Goal: Task Accomplishment & Management: Manage account settings

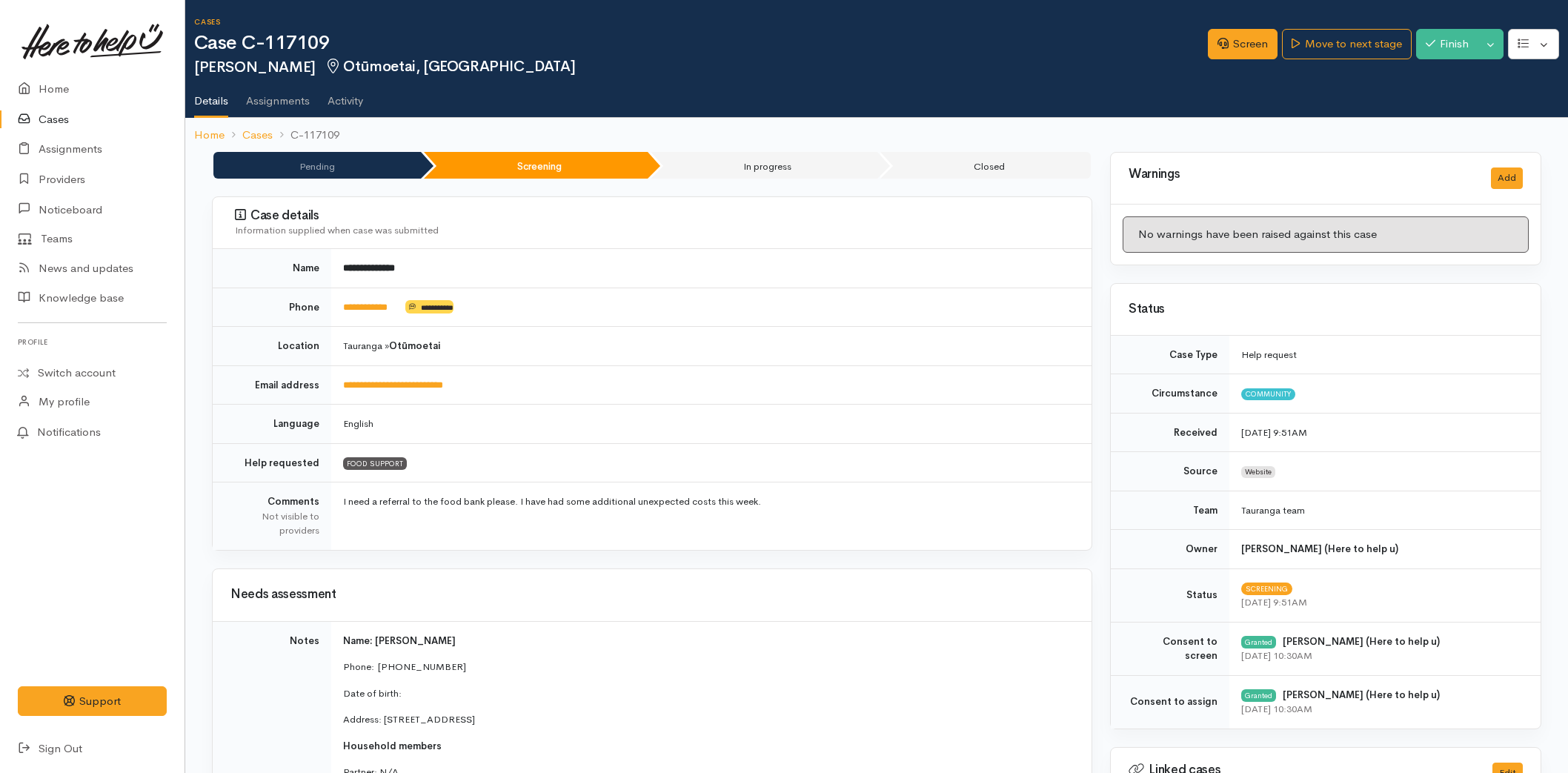
scroll to position [1069, 0]
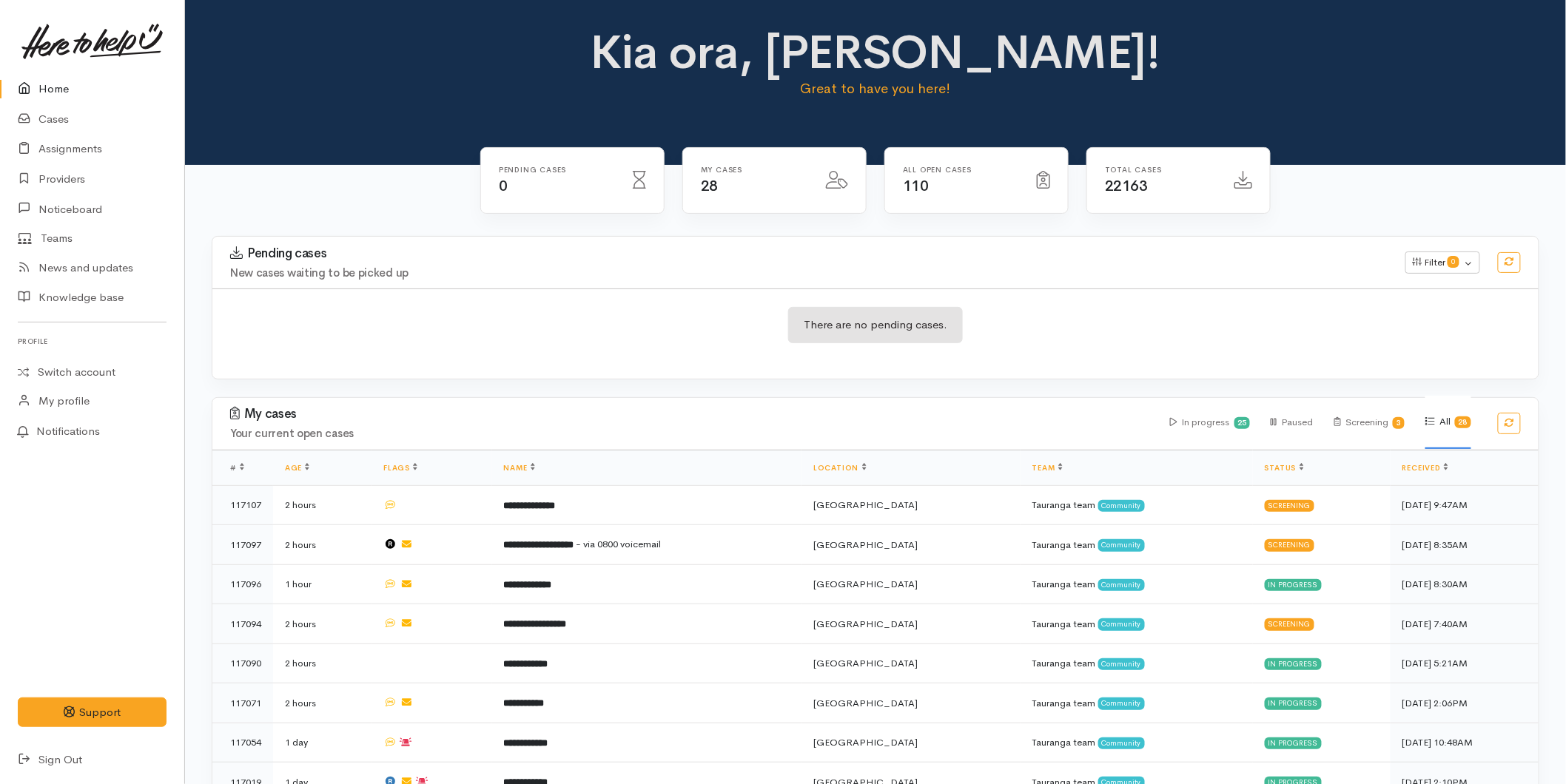
drag, startPoint x: 35, startPoint y: 91, endPoint x: 55, endPoint y: 91, distance: 20.0
click at [35, 91] on icon at bounding box center [27, 89] width 20 height 18
click at [56, 85] on link "Home" at bounding box center [91, 89] width 184 height 30
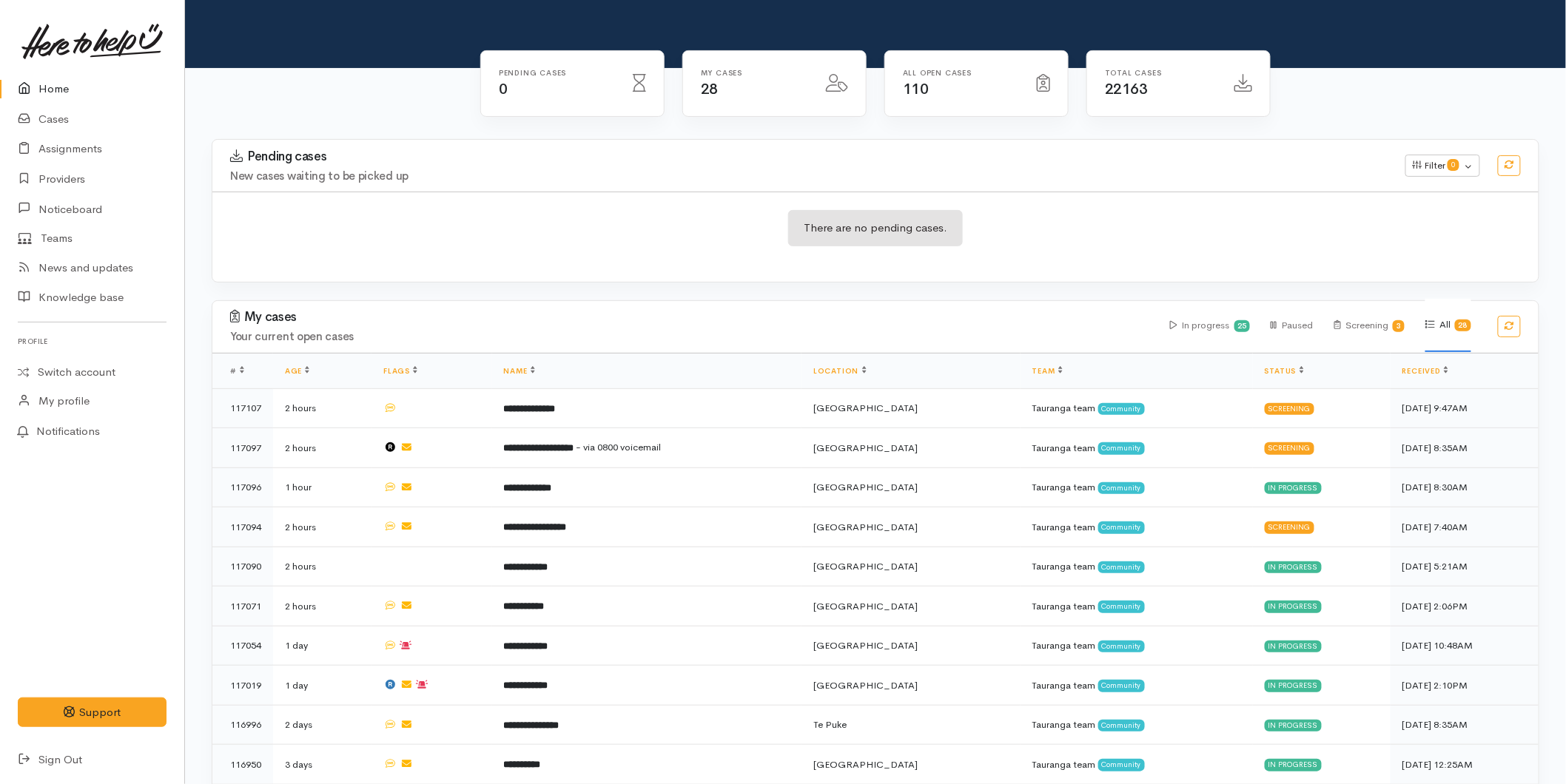
scroll to position [329, 0]
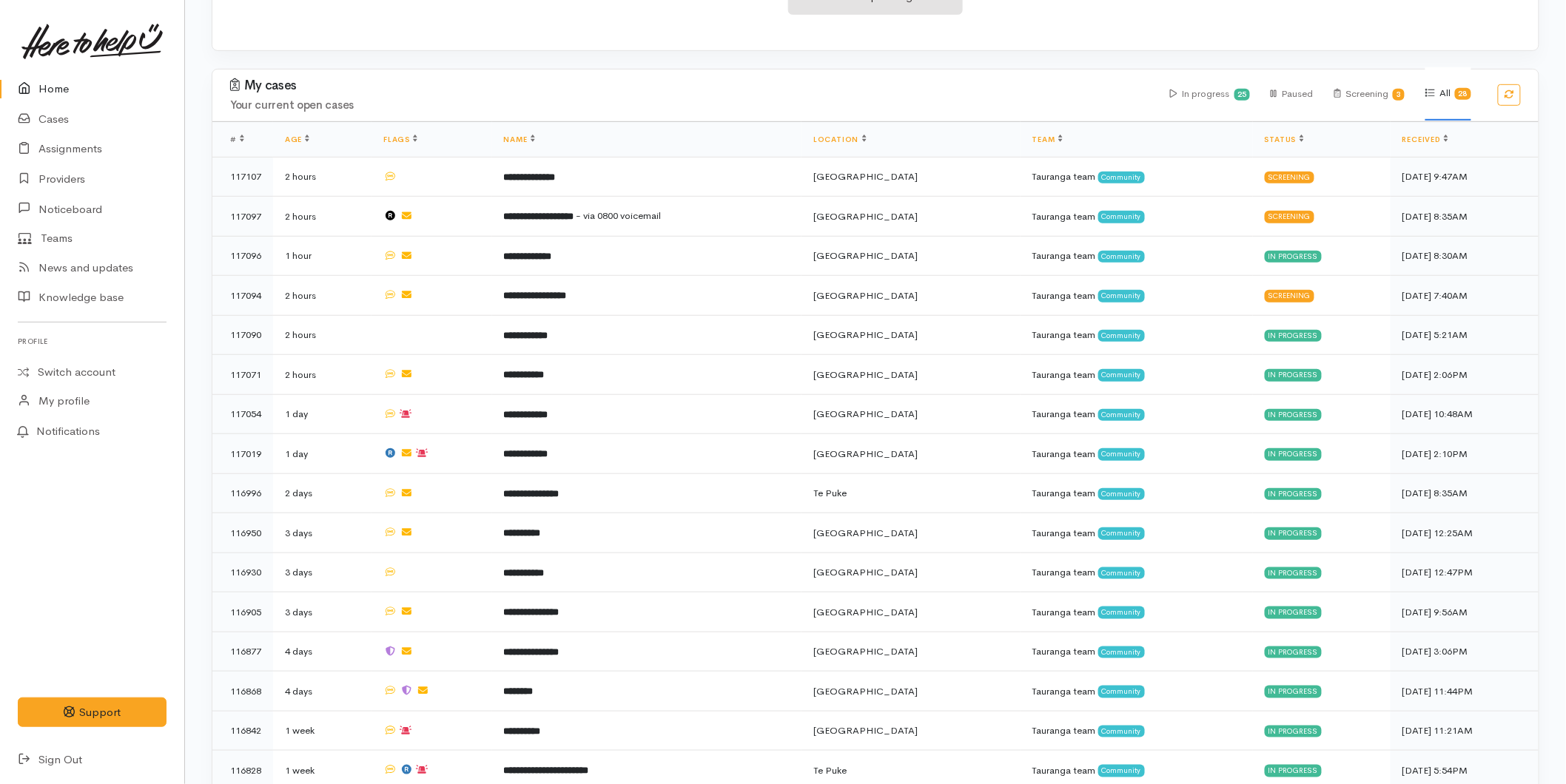
drag, startPoint x: 46, startPoint y: 64, endPoint x: 56, endPoint y: 61, distance: 10.4
click at [46, 63] on link at bounding box center [91, 41] width 149 height 65
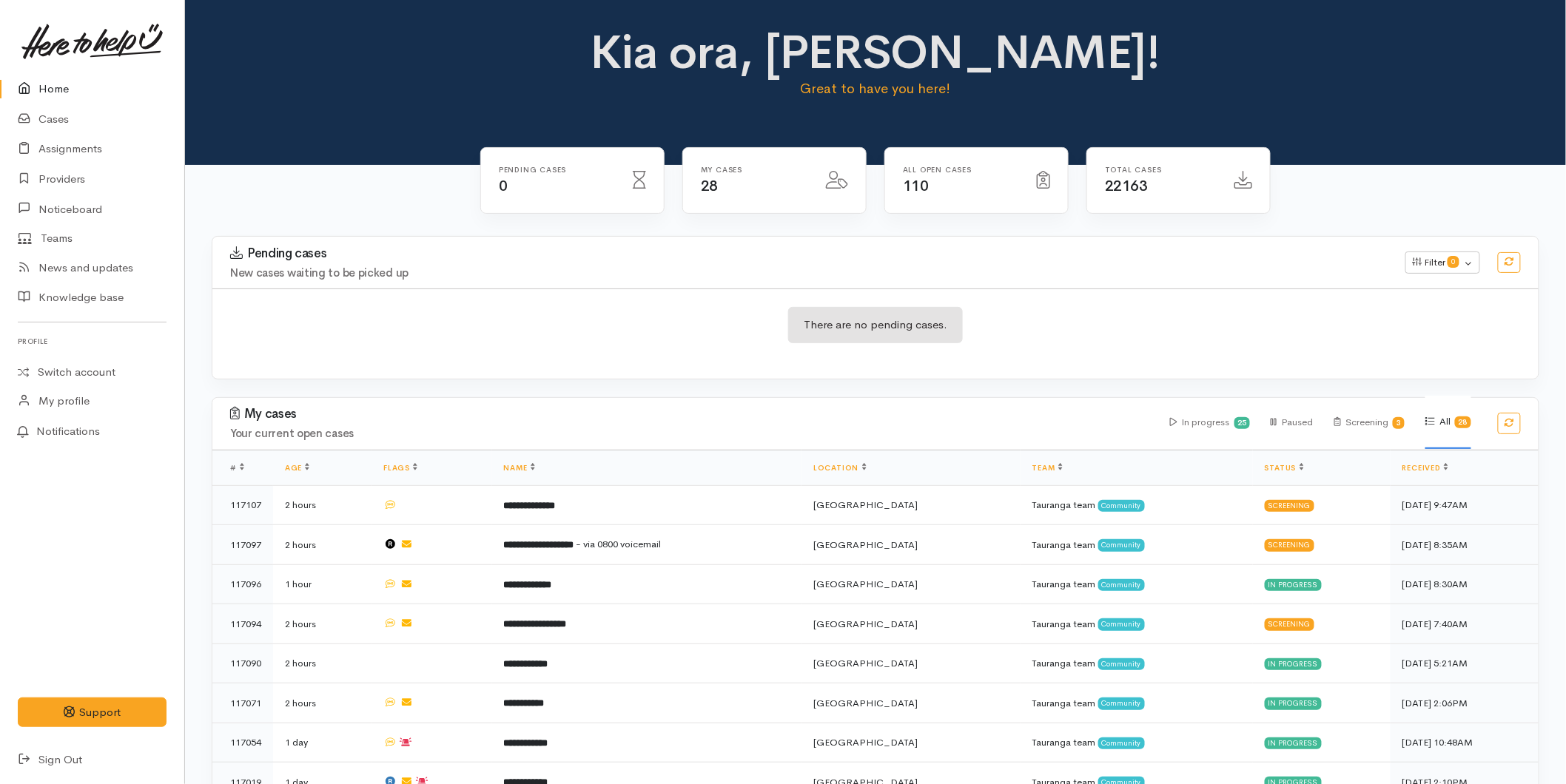
click at [57, 80] on link "Home" at bounding box center [91, 89] width 184 height 30
drag, startPoint x: 67, startPoint y: 78, endPoint x: 116, endPoint y: 89, distance: 50.2
click at [67, 78] on link "Home" at bounding box center [91, 89] width 184 height 30
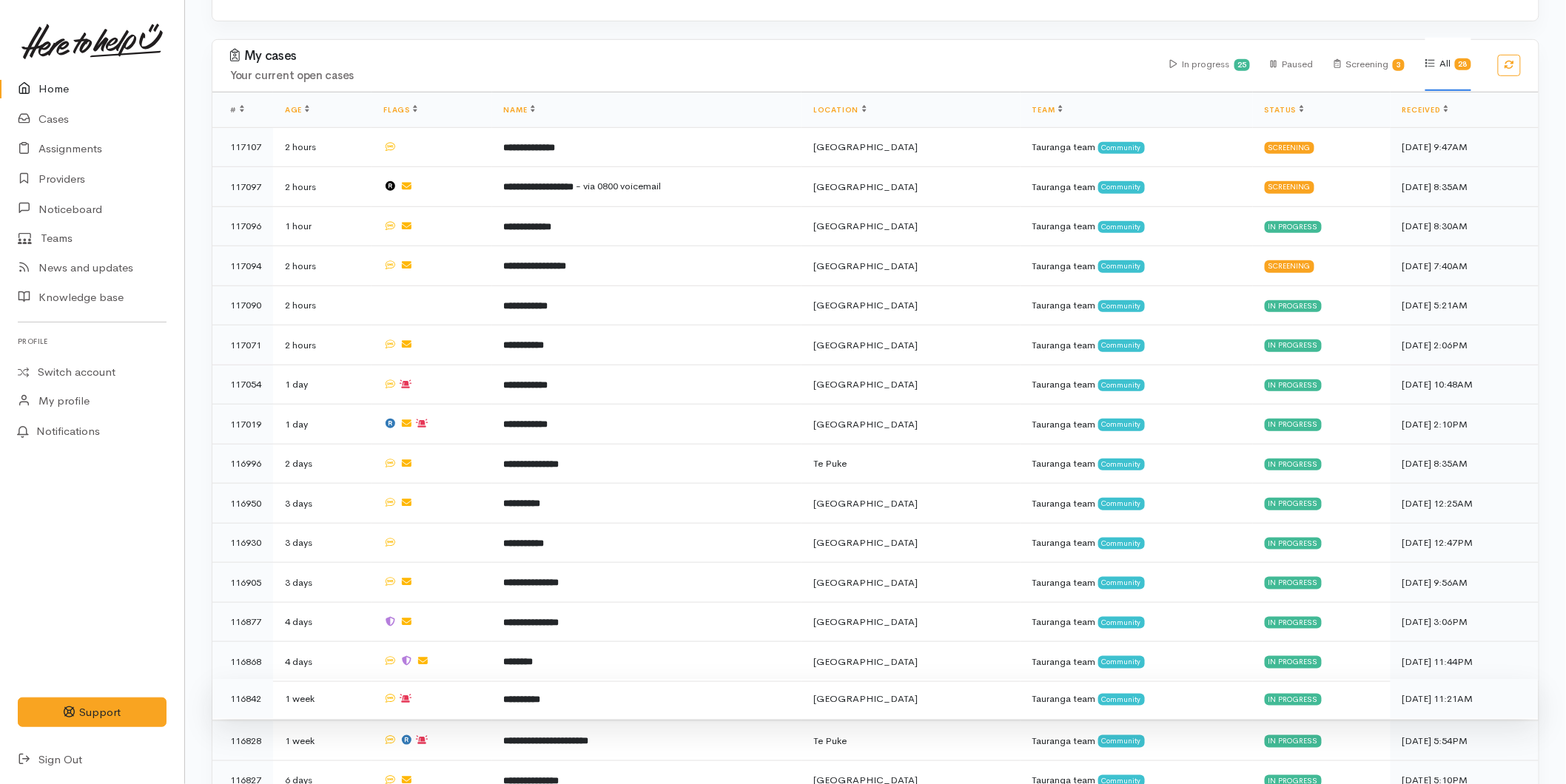
scroll to position [575, 0]
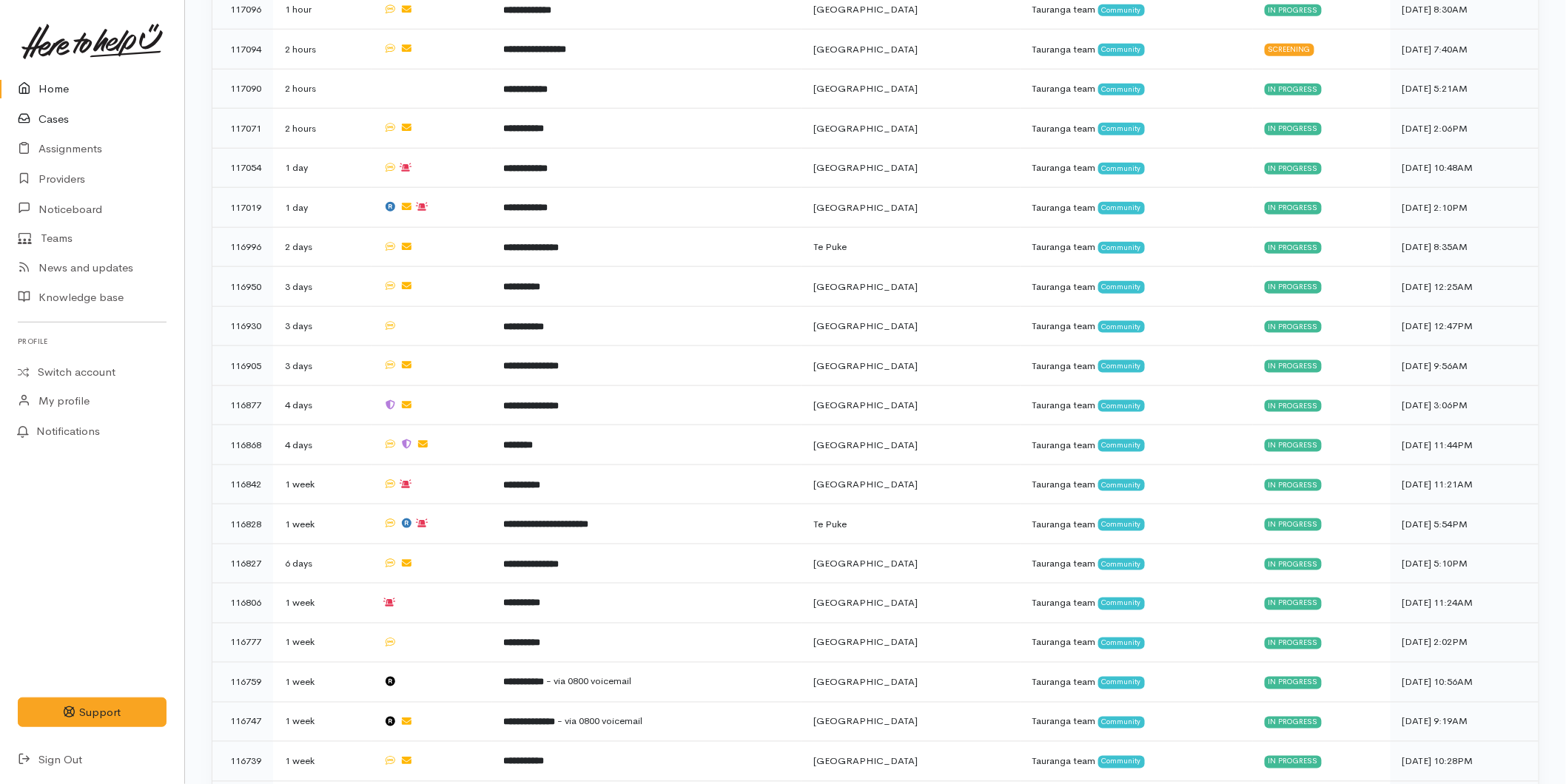
drag, startPoint x: 65, startPoint y: 109, endPoint x: 85, endPoint y: 114, distance: 20.6
click at [65, 109] on link "Cases" at bounding box center [91, 119] width 184 height 30
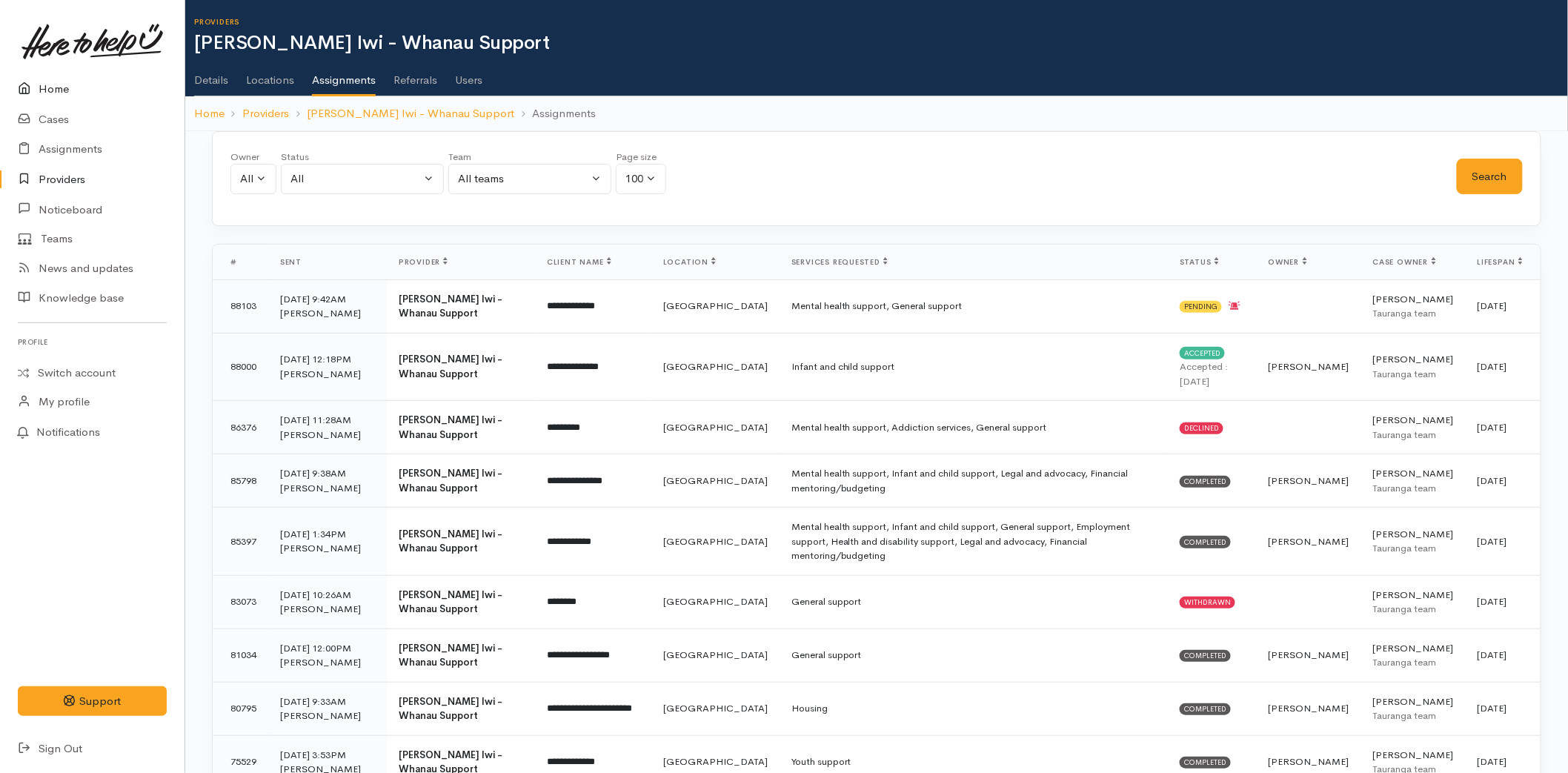
click at [33, 91] on icon at bounding box center [27, 89] width 20 height 19
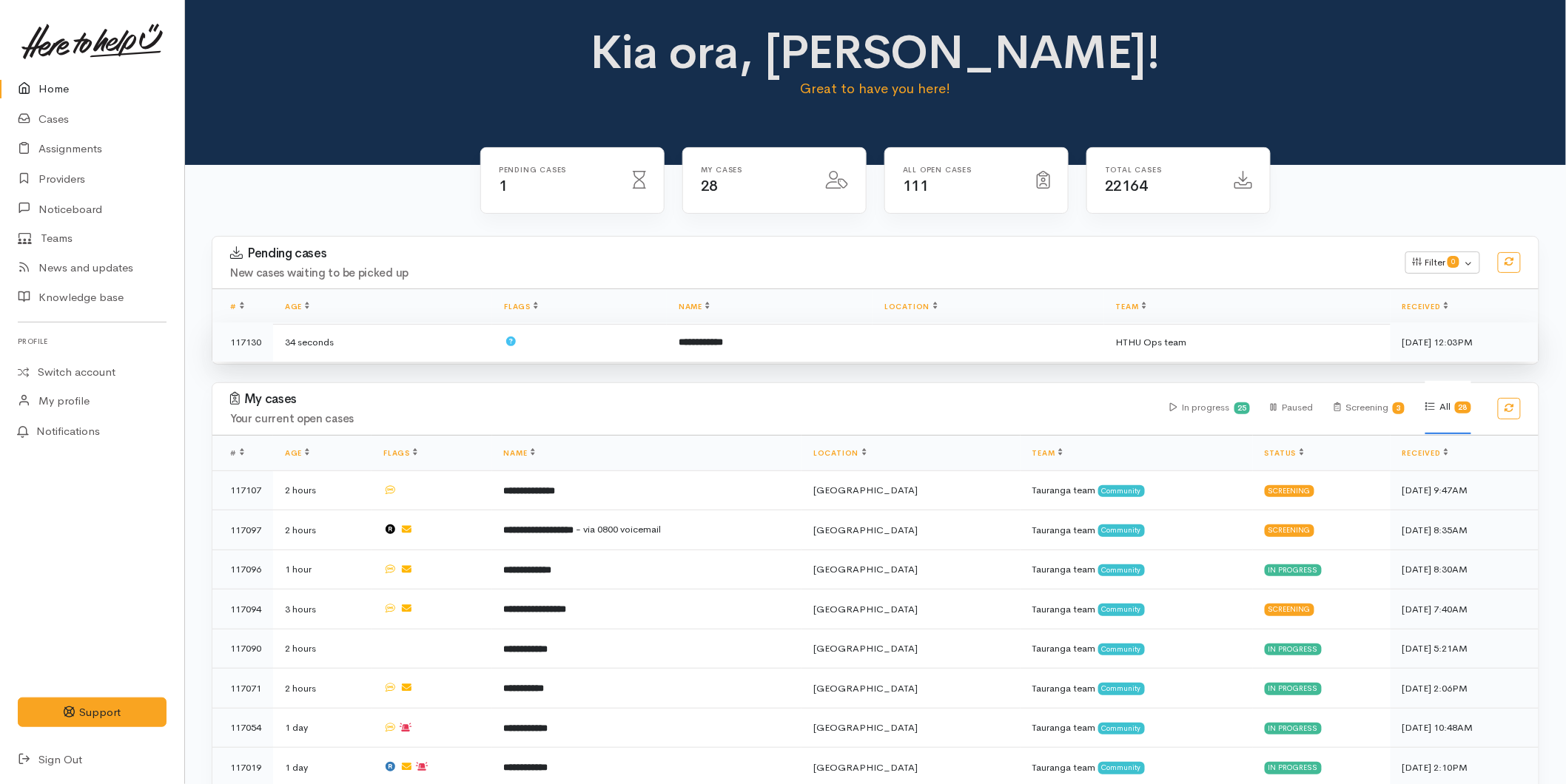
click at [595, 337] on td at bounding box center [579, 341] width 174 height 39
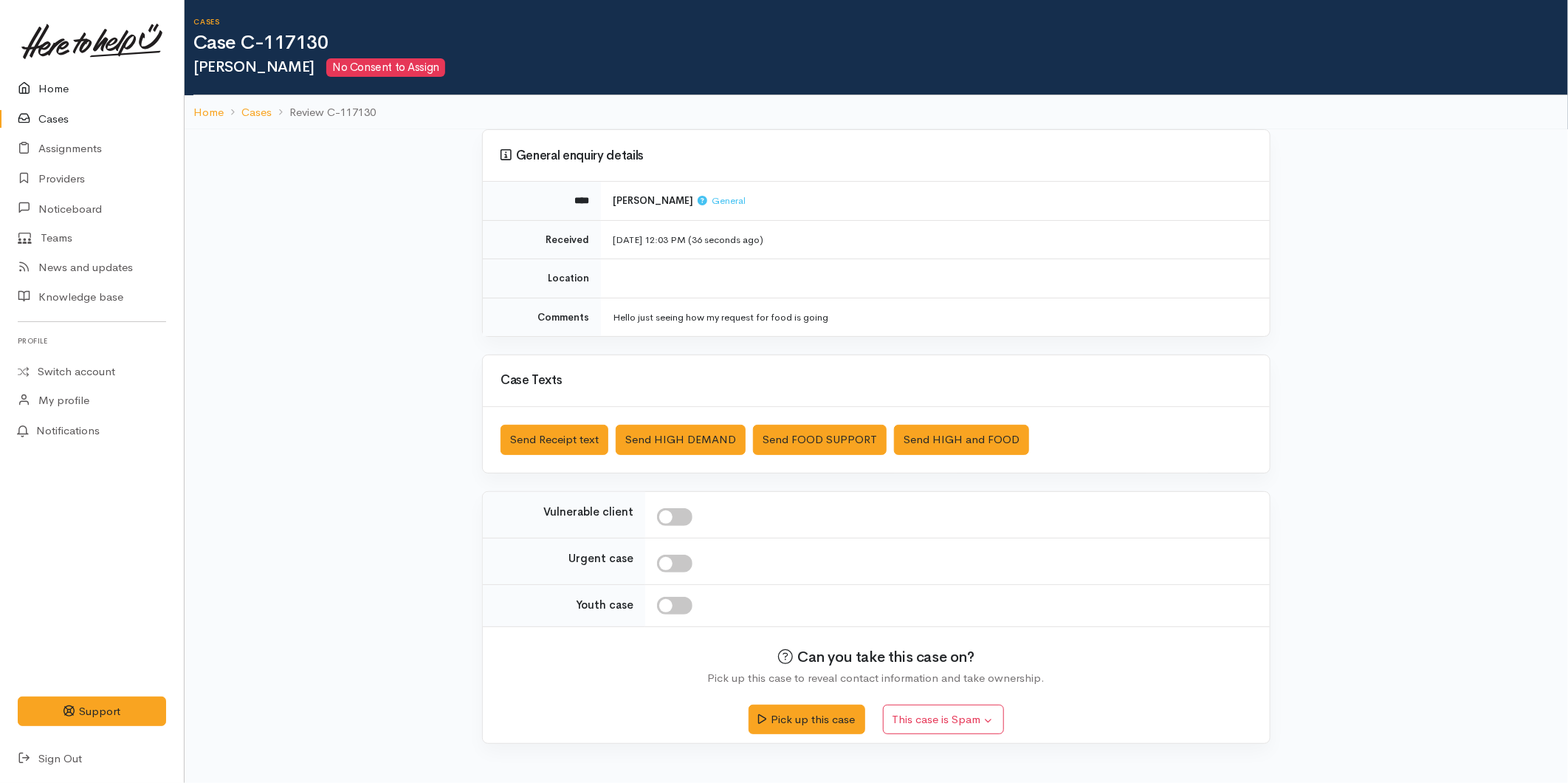
click at [52, 77] on link "Home" at bounding box center [91, 88] width 183 height 30
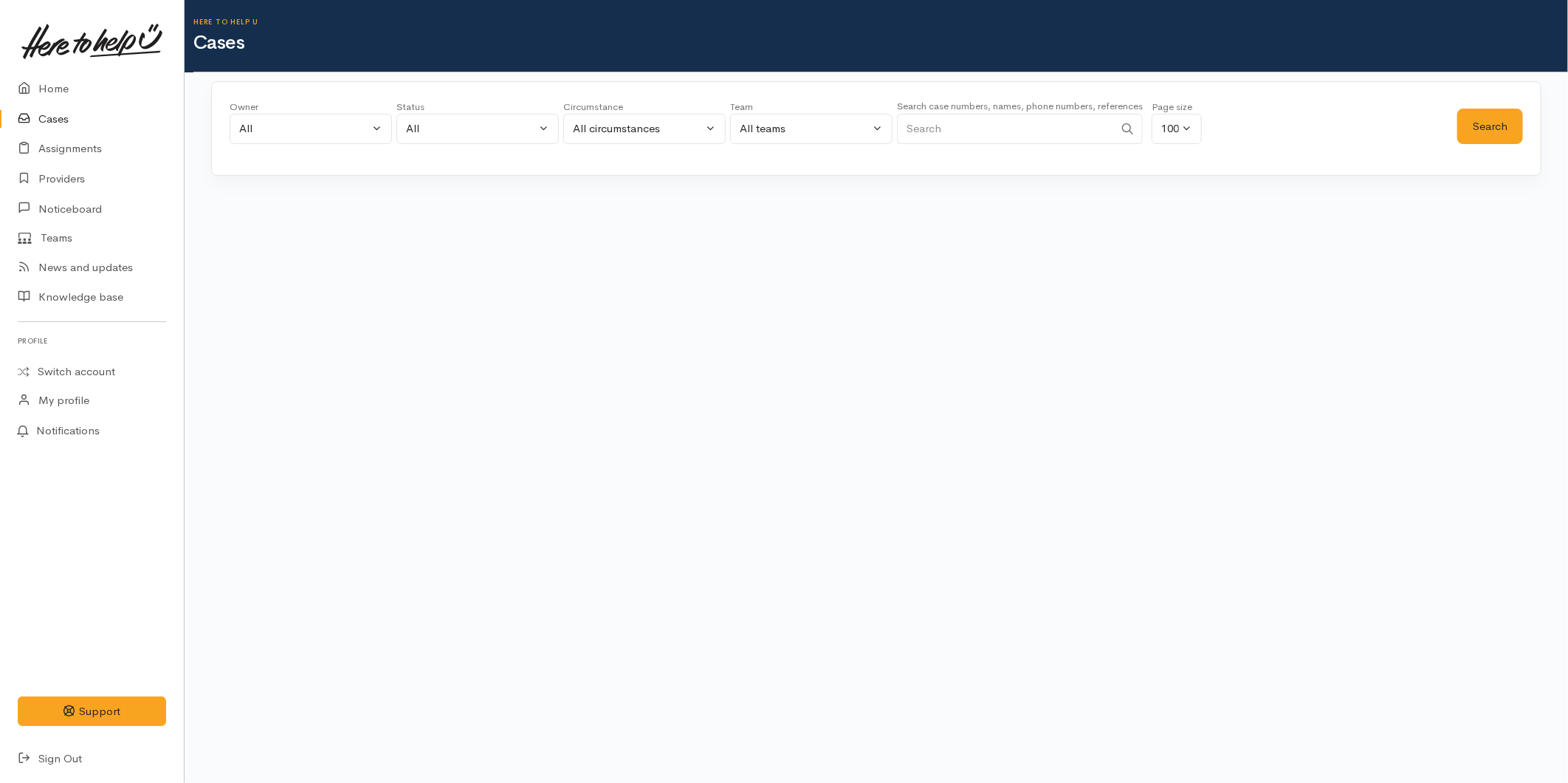
click at [955, 130] on input "Search" at bounding box center [1005, 128] width 217 height 30
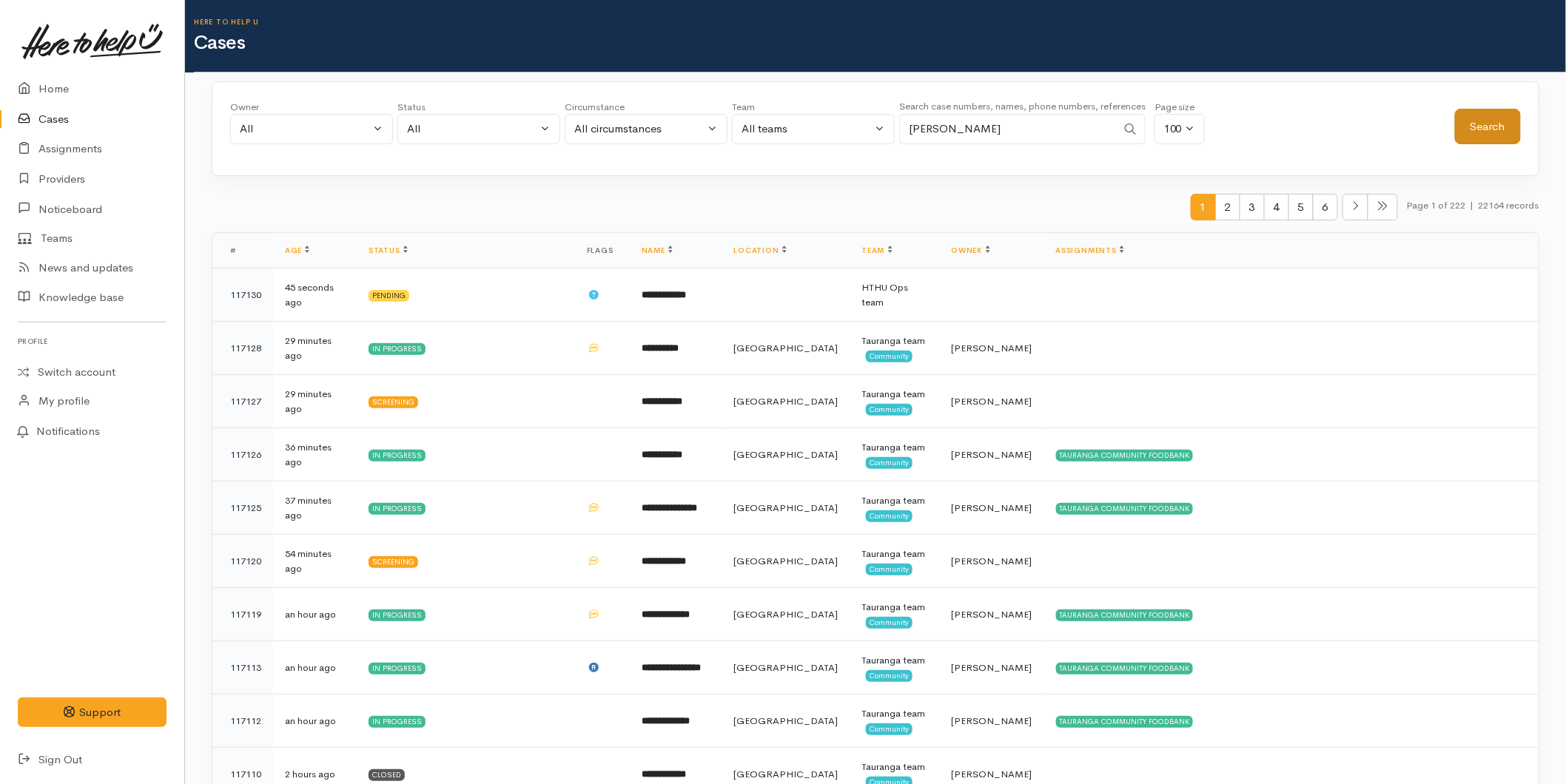
type input "[PERSON_NAME]"
click at [1473, 117] on button "Search" at bounding box center [1488, 126] width 66 height 36
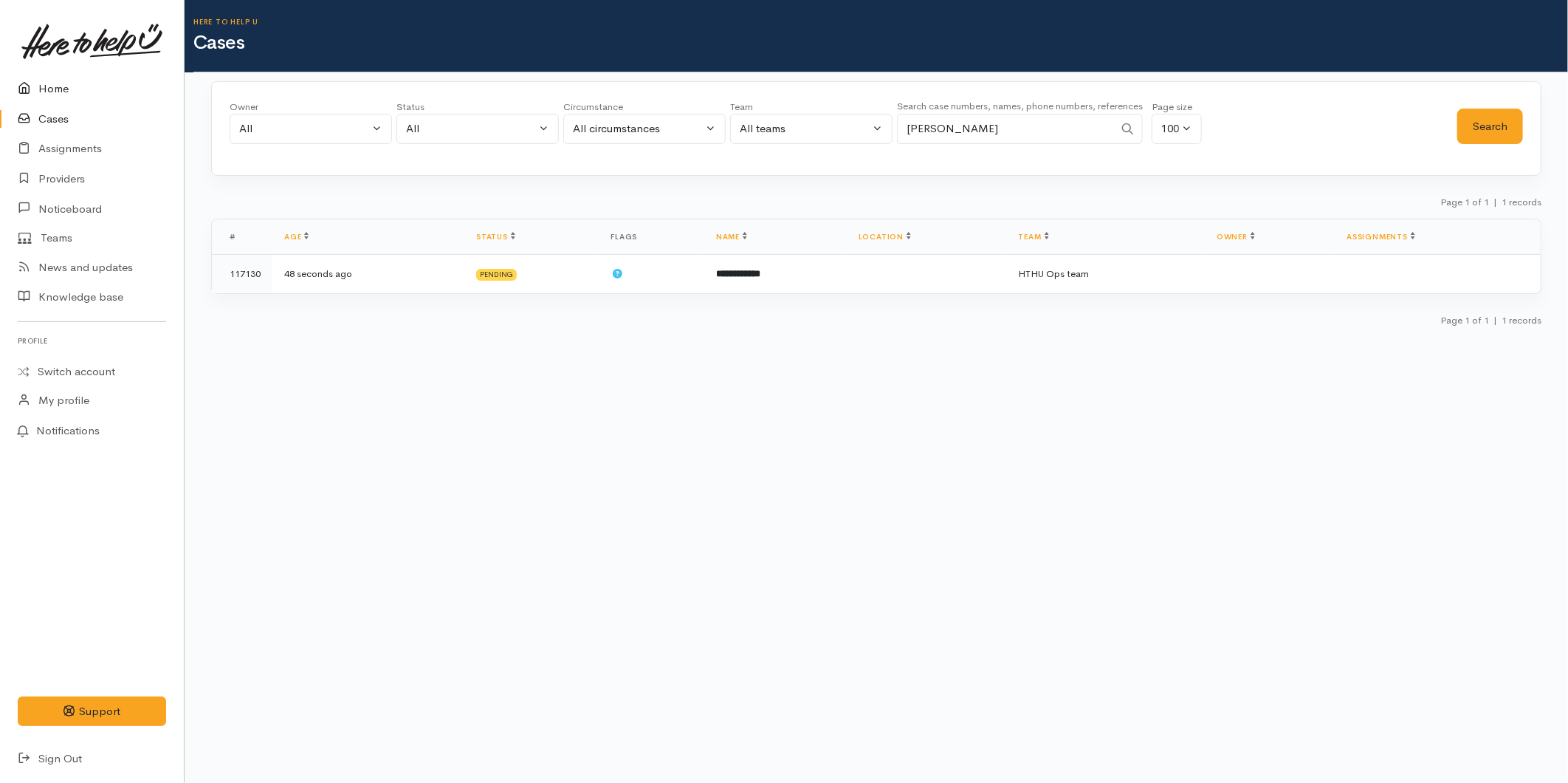
click at [51, 89] on link "Home" at bounding box center [91, 88] width 183 height 30
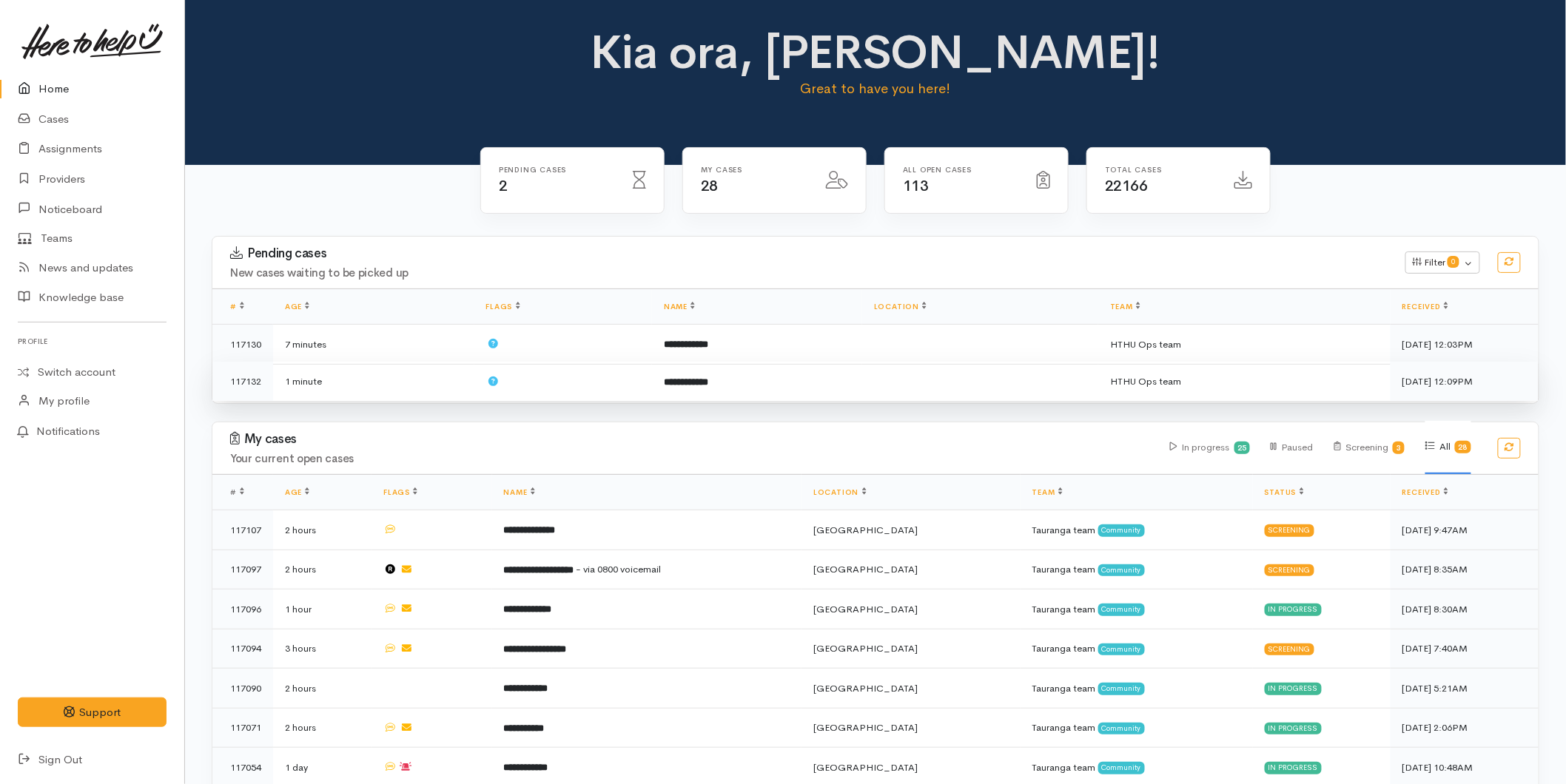
click at [851, 386] on td "**********" at bounding box center [757, 381] width 210 height 39
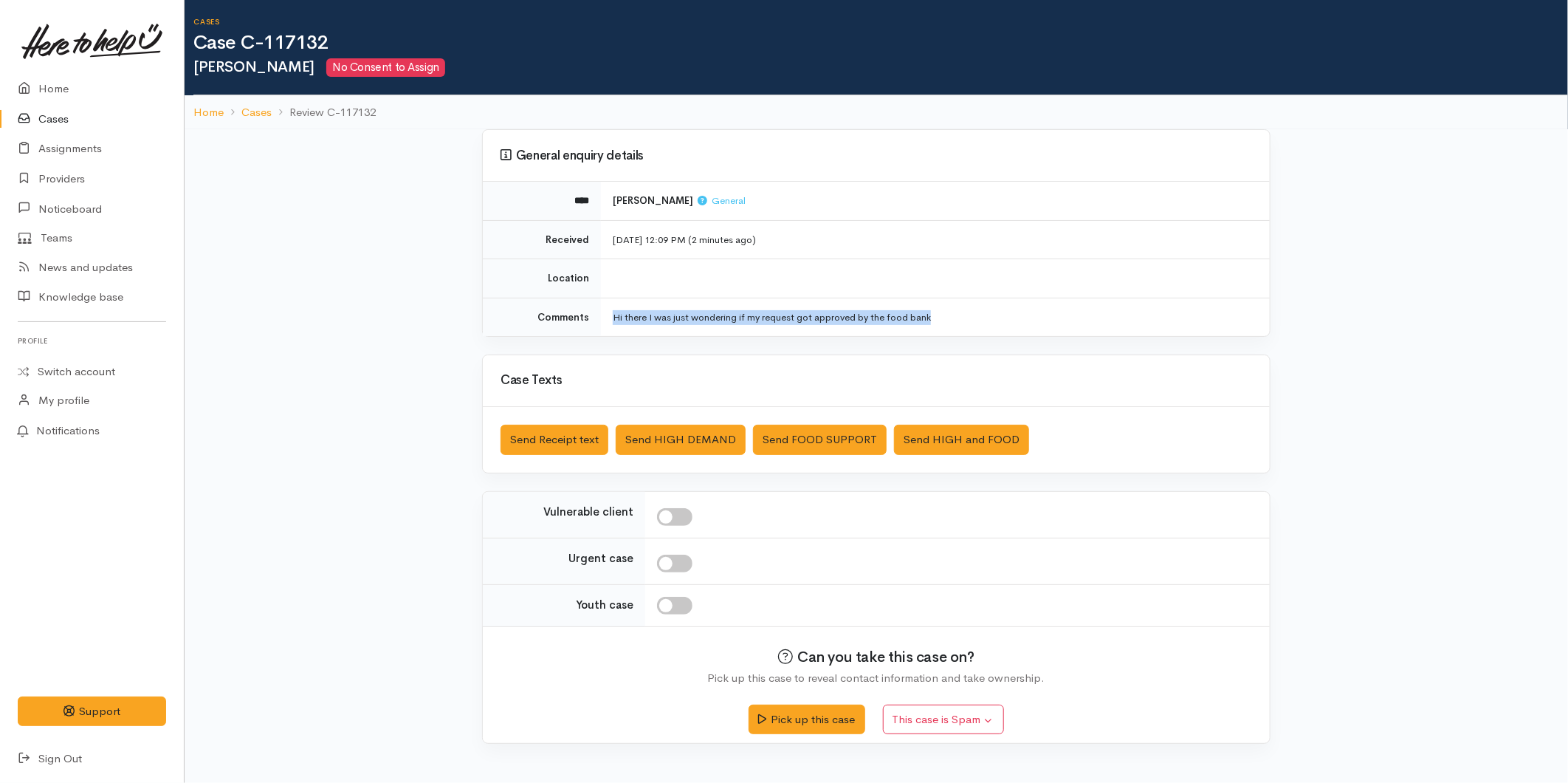
drag, startPoint x: 948, startPoint y: 316, endPoint x: 606, endPoint y: 322, distance: 342.1
click at [606, 322] on td "Hi there I was just wondering if my request got approved by the food bank" at bounding box center [935, 317] width 669 height 39
click at [828, 715] on button "Pick up this case" at bounding box center [806, 717] width 116 height 30
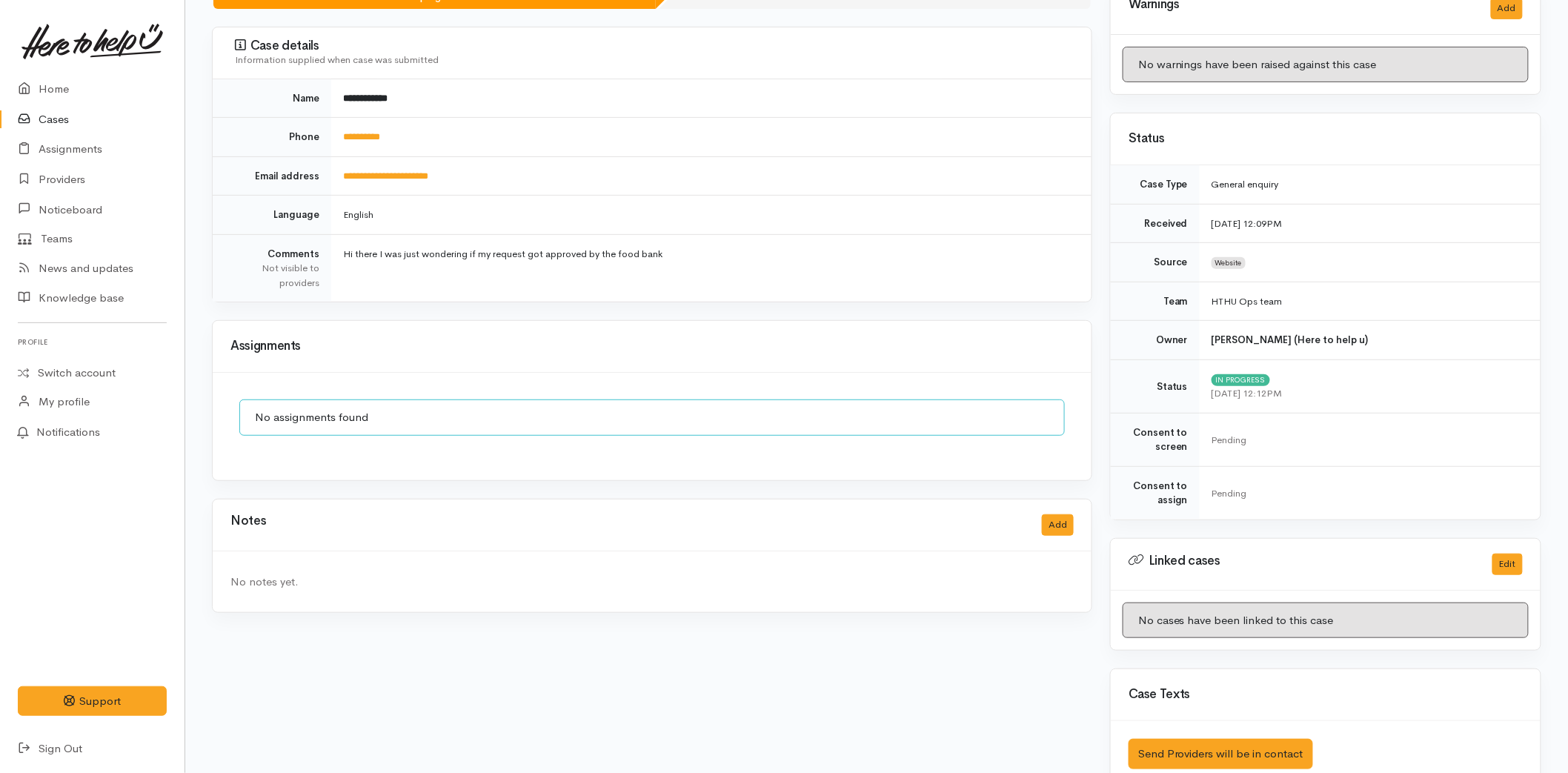
scroll to position [205, 0]
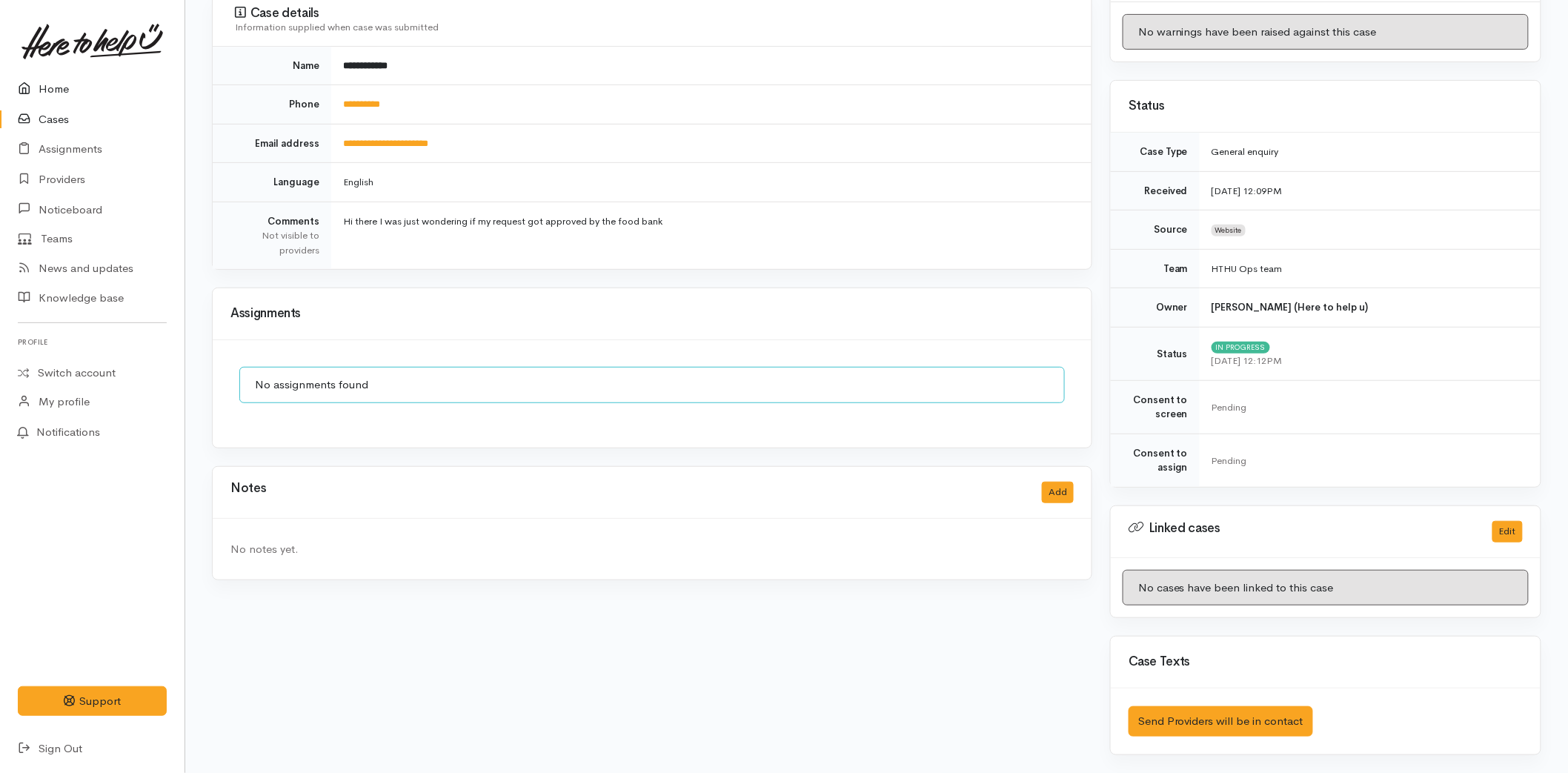
drag, startPoint x: 35, startPoint y: 115, endPoint x: 132, endPoint y: 83, distance: 102.1
click at [35, 115] on icon at bounding box center [27, 119] width 20 height 19
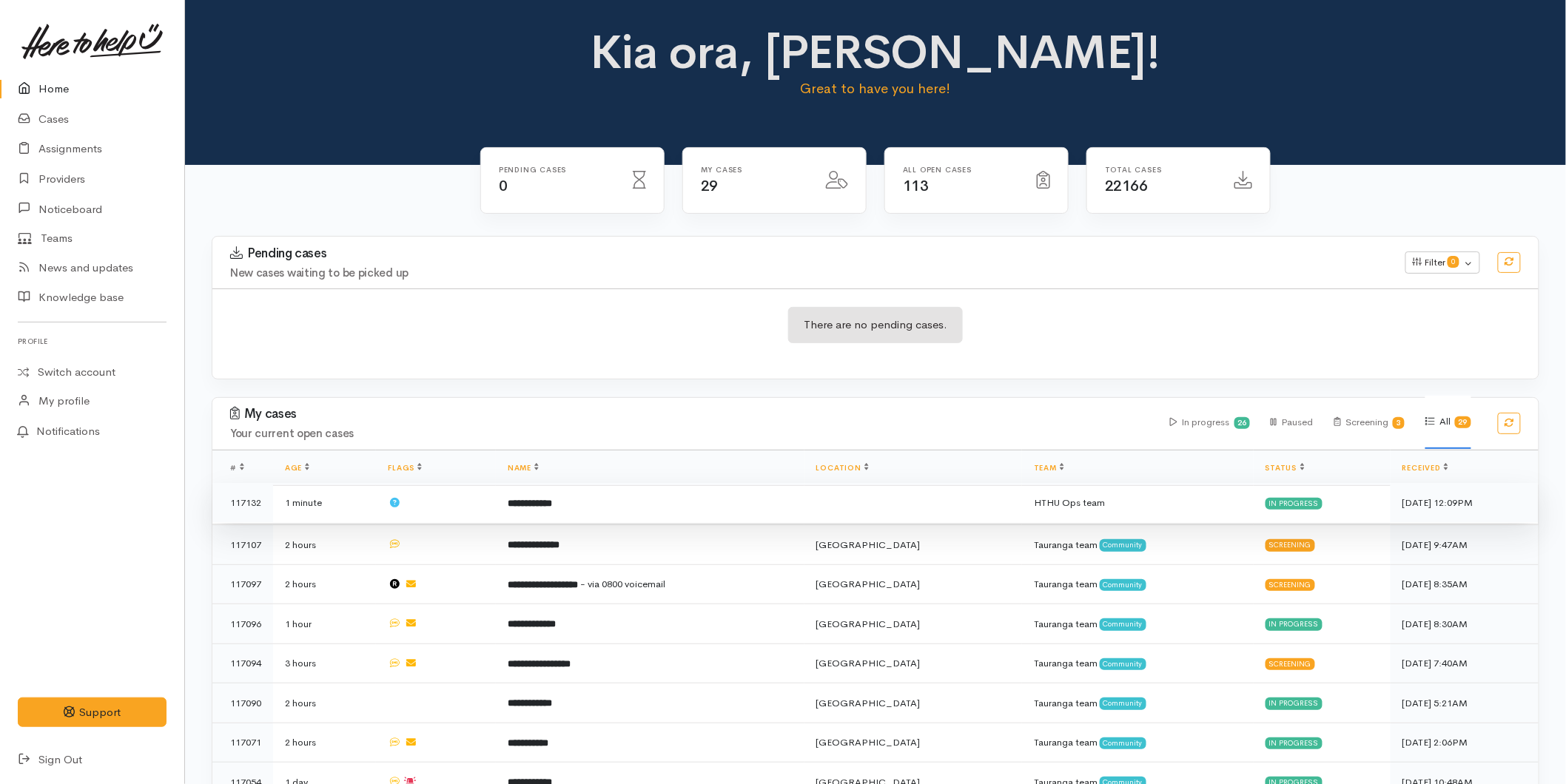
click at [594, 504] on td "**********" at bounding box center [649, 502] width 309 height 40
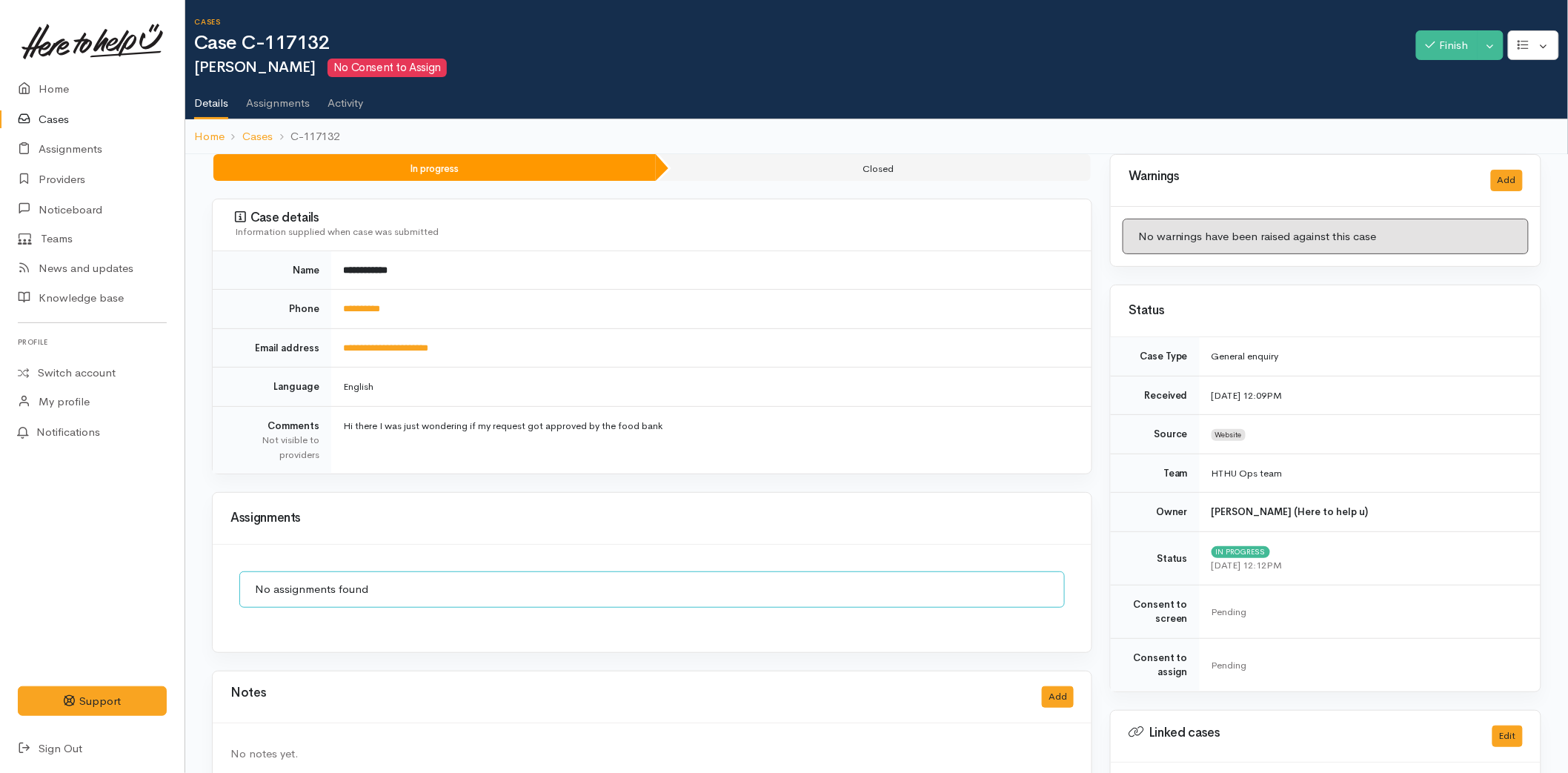
drag, startPoint x: 669, startPoint y: 426, endPoint x: 344, endPoint y: 422, distance: 325.0
click at [344, 422] on td "Hi there I was just wondering if my request got approved by the food bank" at bounding box center [711, 440] width 760 height 67
copy td "Hi there I was just wondering if my request got approved by the food bank"
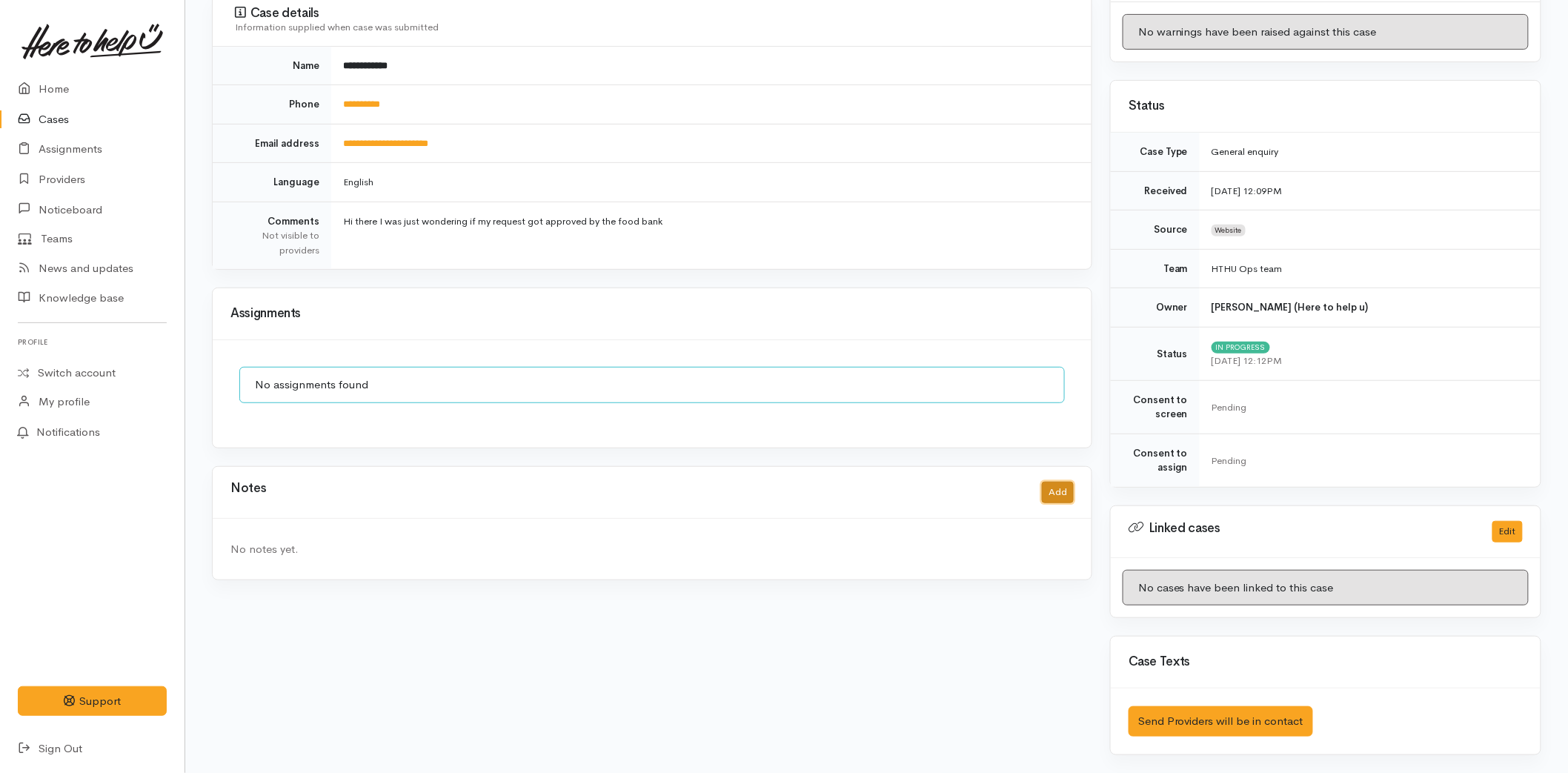
click at [1046, 493] on button "Add" at bounding box center [1057, 492] width 32 height 21
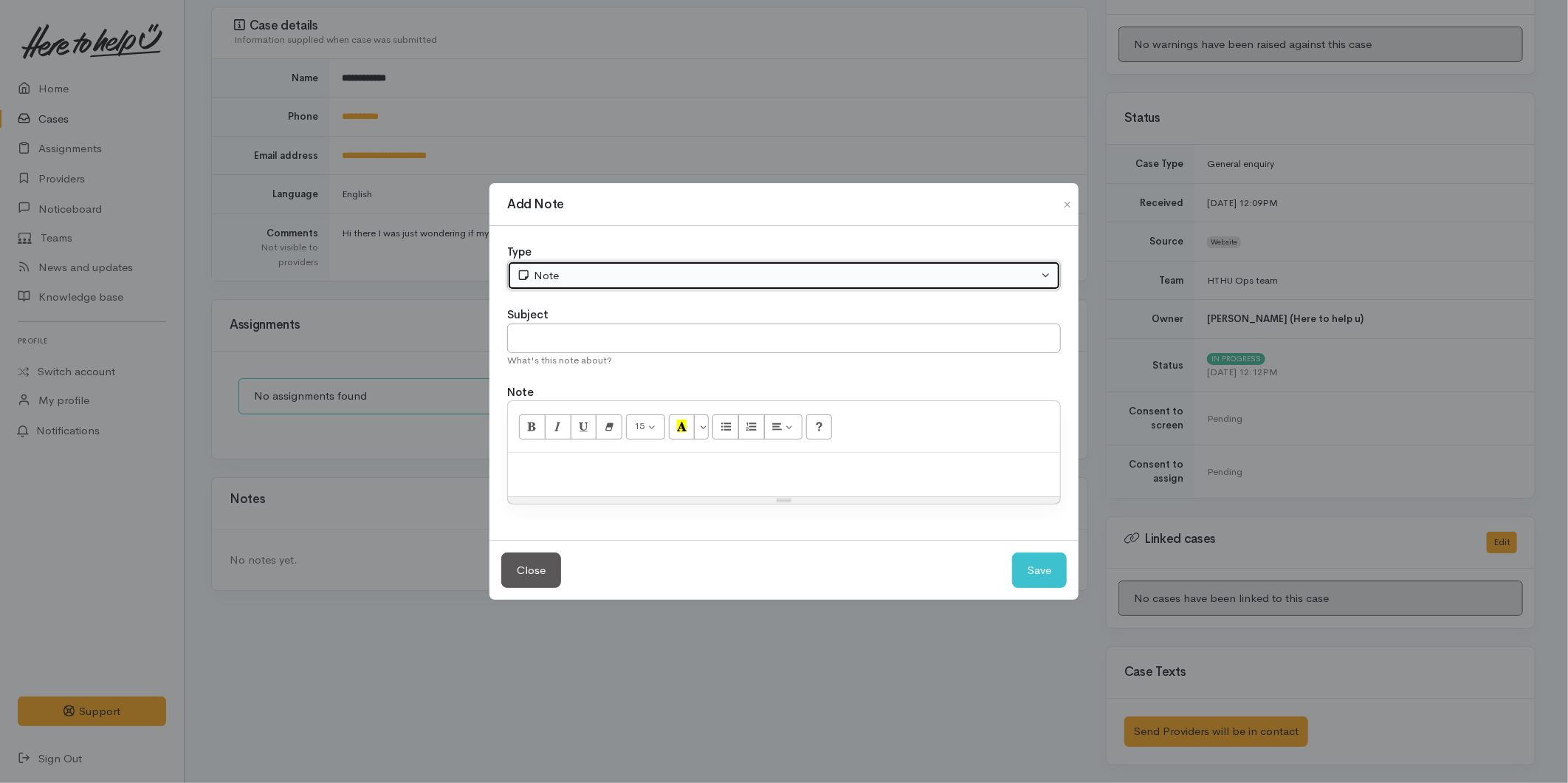
click at [521, 270] on icon "button" at bounding box center [523, 275] width 10 height 10
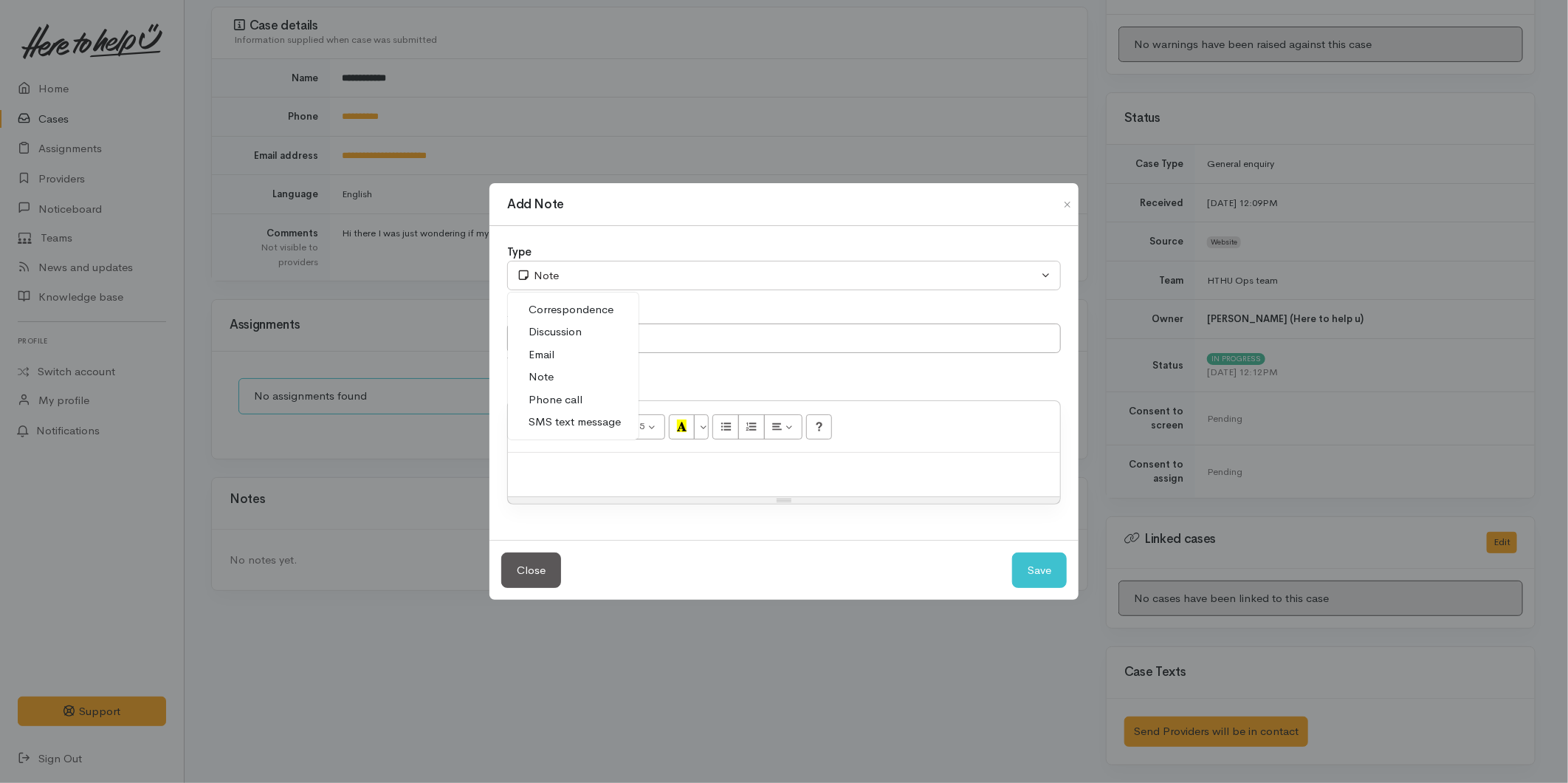
drag, startPoint x: 586, startPoint y: 424, endPoint x: 600, endPoint y: 377, distance: 49.0
click at [586, 424] on span "SMS text message" at bounding box center [574, 422] width 92 height 17
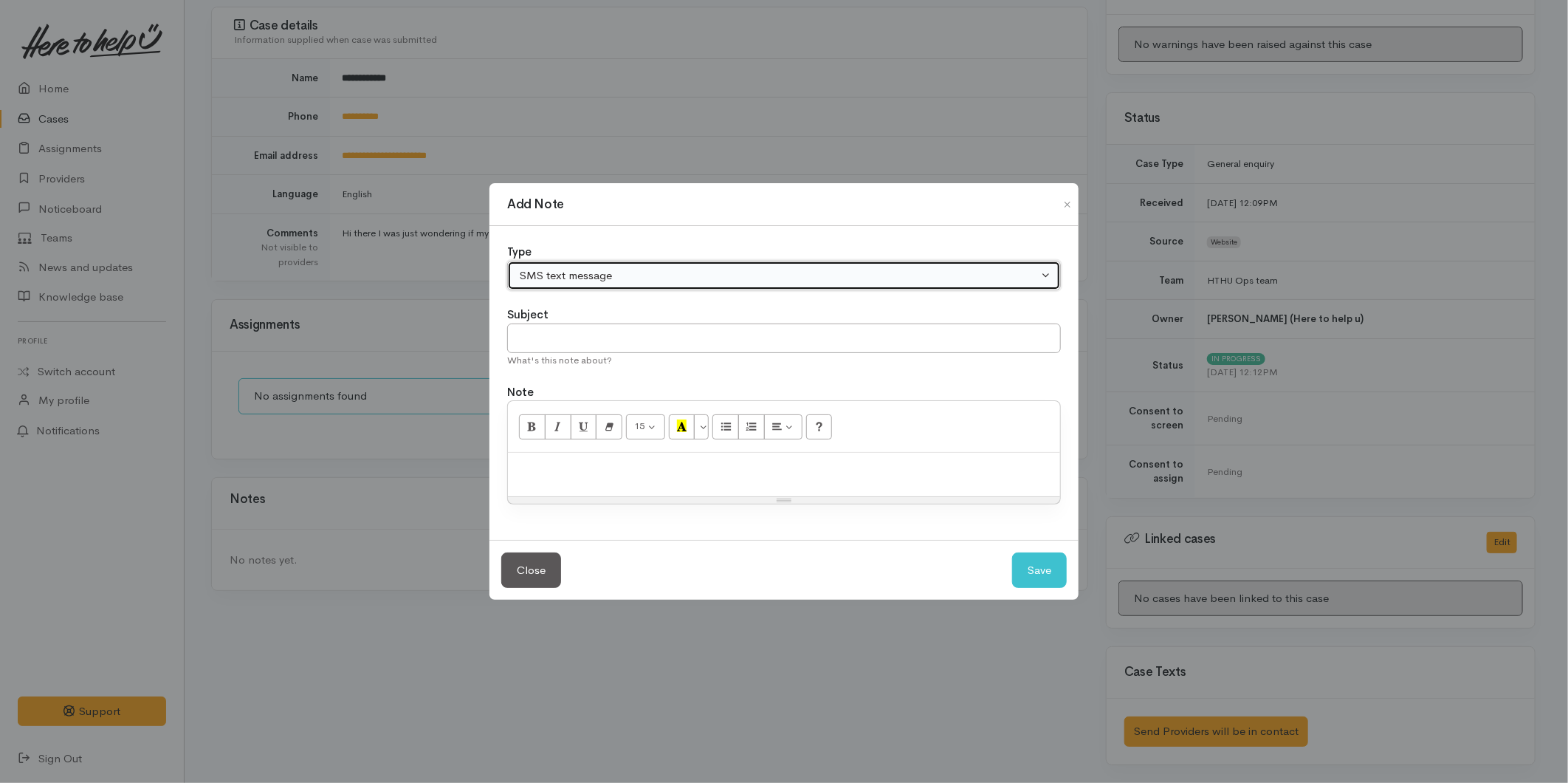
drag, startPoint x: 550, startPoint y: 267, endPoint x: 572, endPoint y: 295, distance: 35.6
click at [553, 269] on div "SMS text message" at bounding box center [777, 275] width 521 height 17
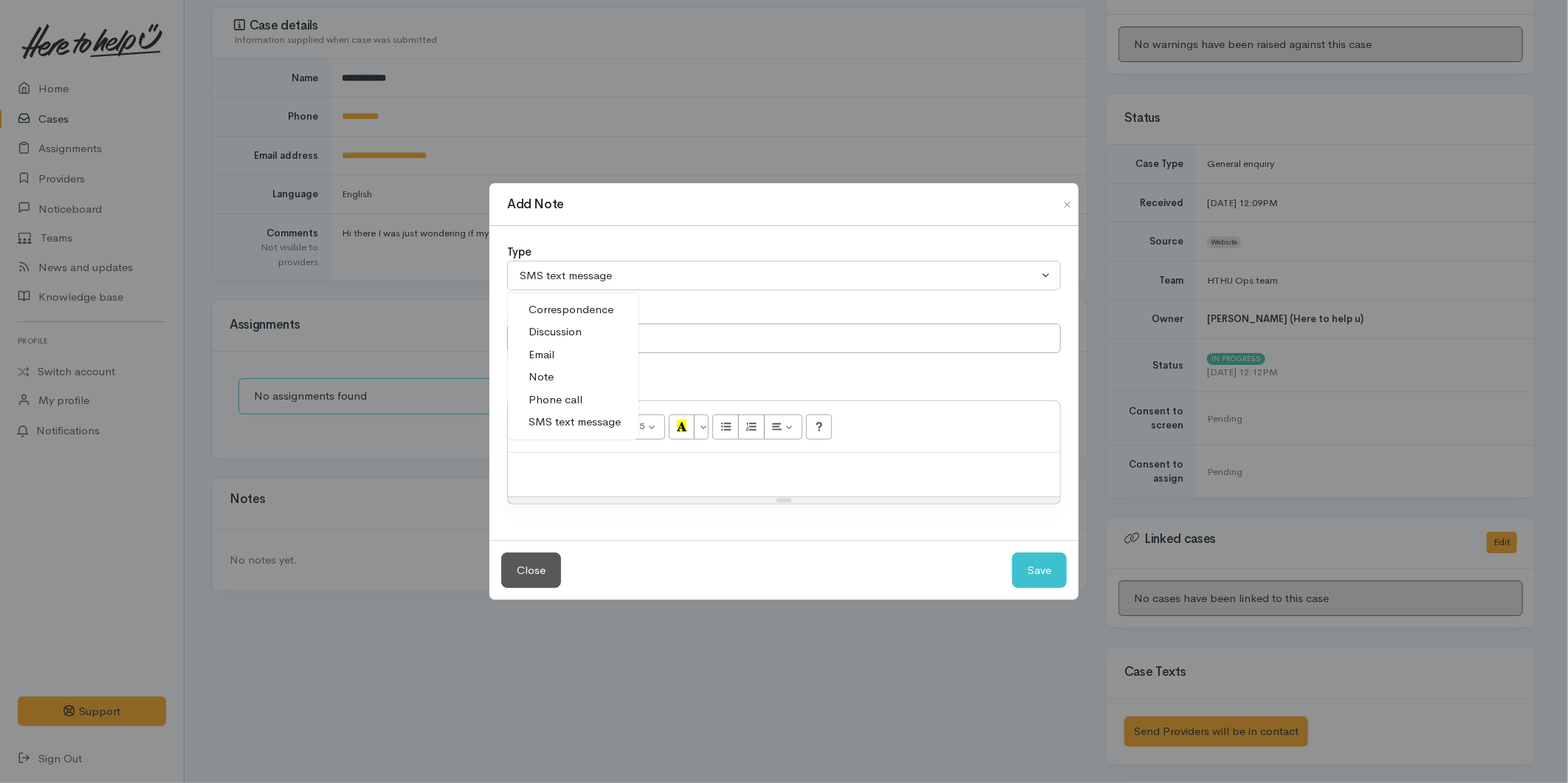
click at [562, 319] on link "Correspondence" at bounding box center [573, 310] width 131 height 23
select select "6"
click at [561, 341] on input "text" at bounding box center [784, 338] width 553 height 30
click at [581, 342] on input "text" at bounding box center [784, 338] width 553 height 30
type input "Client update"
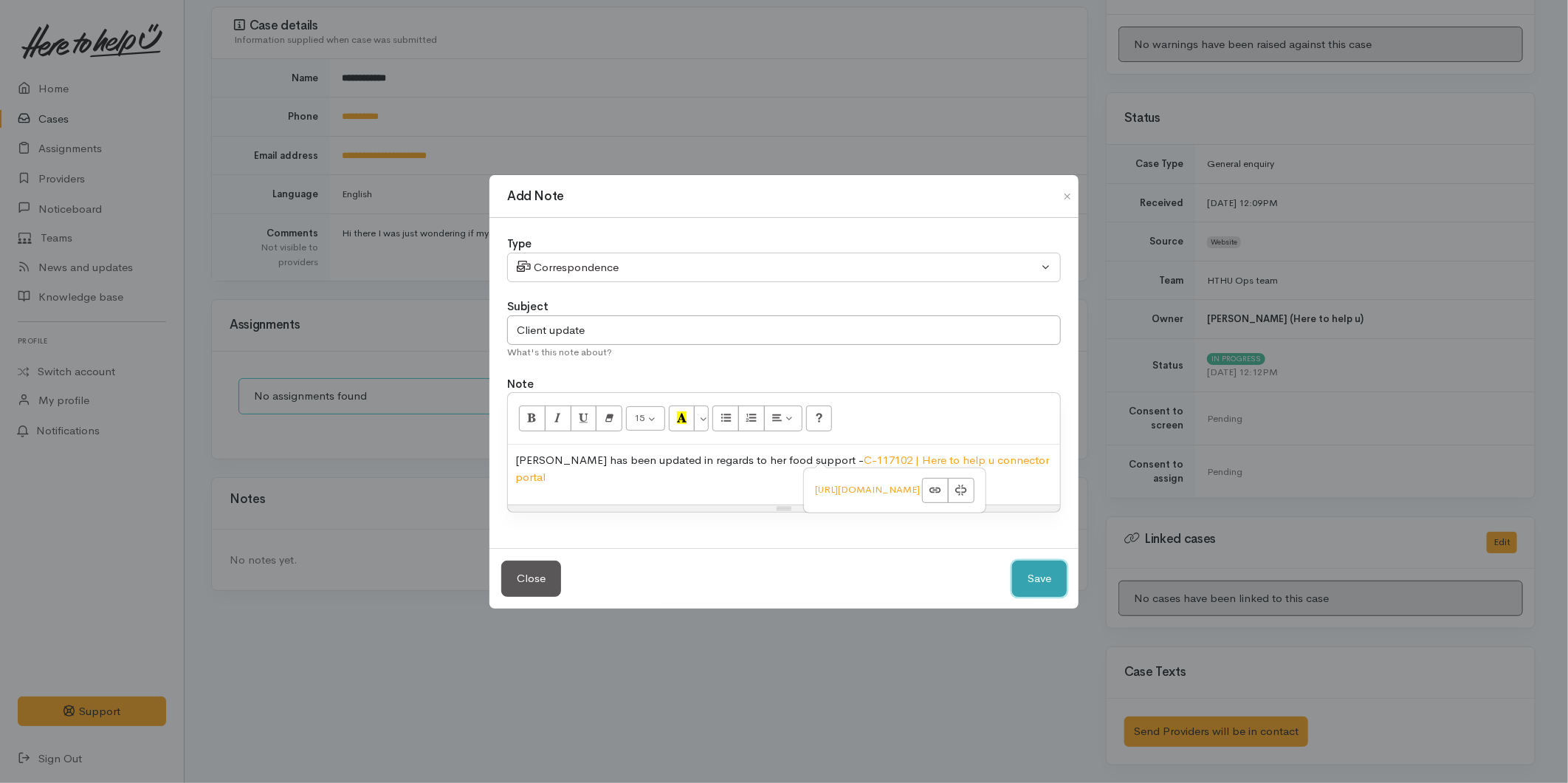
click at [1044, 562] on button "Save" at bounding box center [1039, 578] width 54 height 36
select select "1"
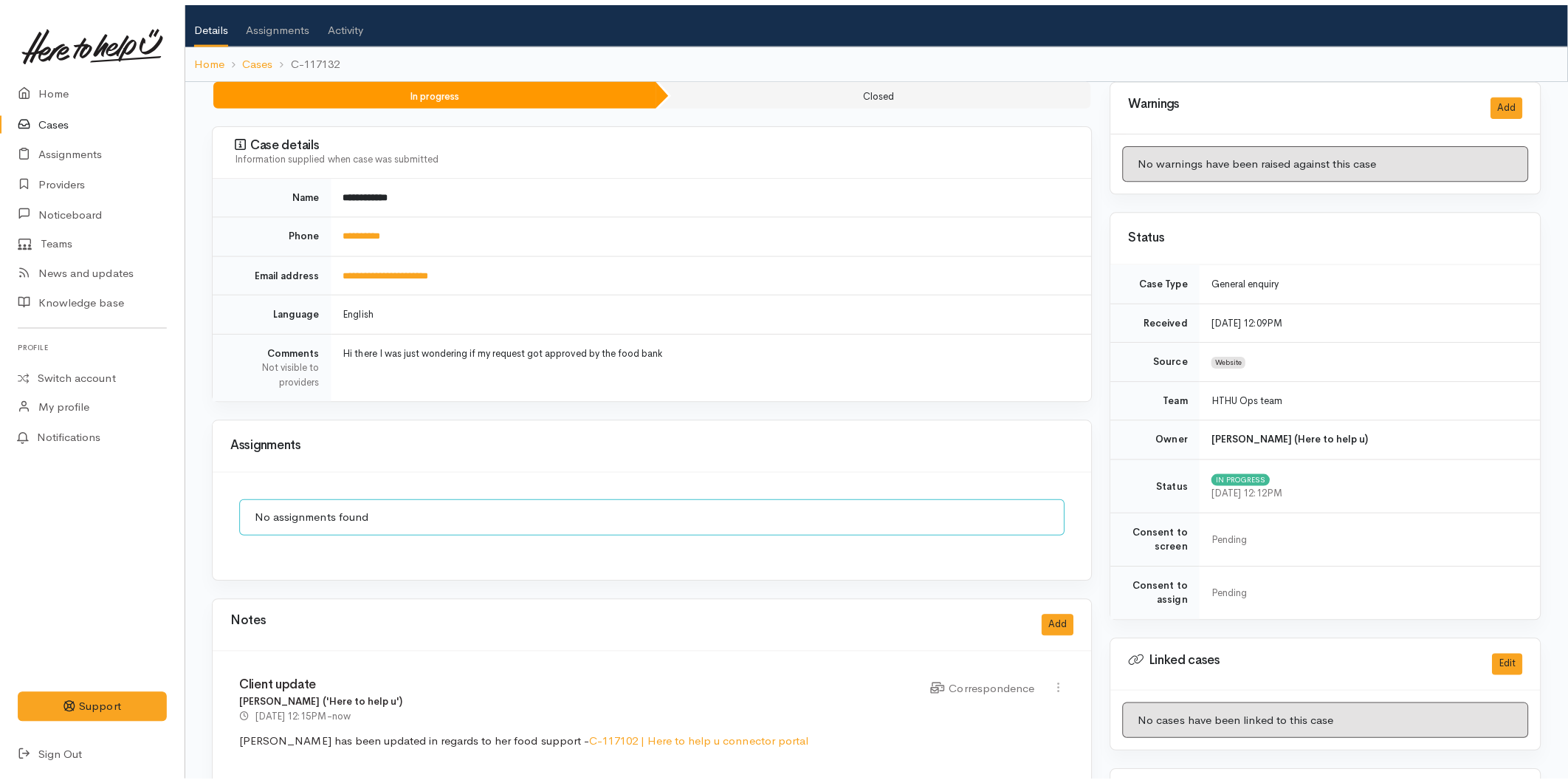
scroll to position [0, 0]
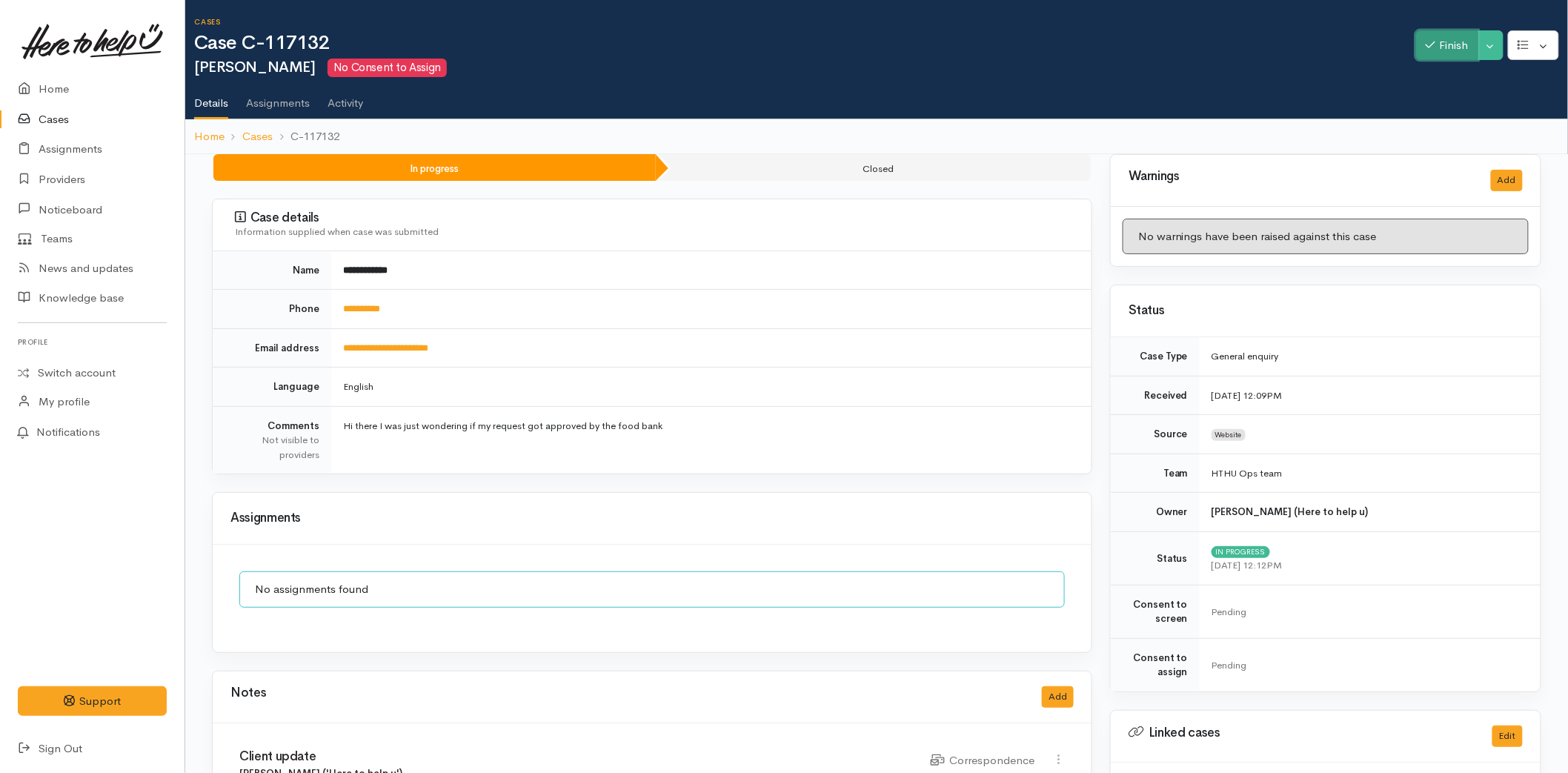
click at [1433, 46] on button "Finish" at bounding box center [1447, 45] width 62 height 30
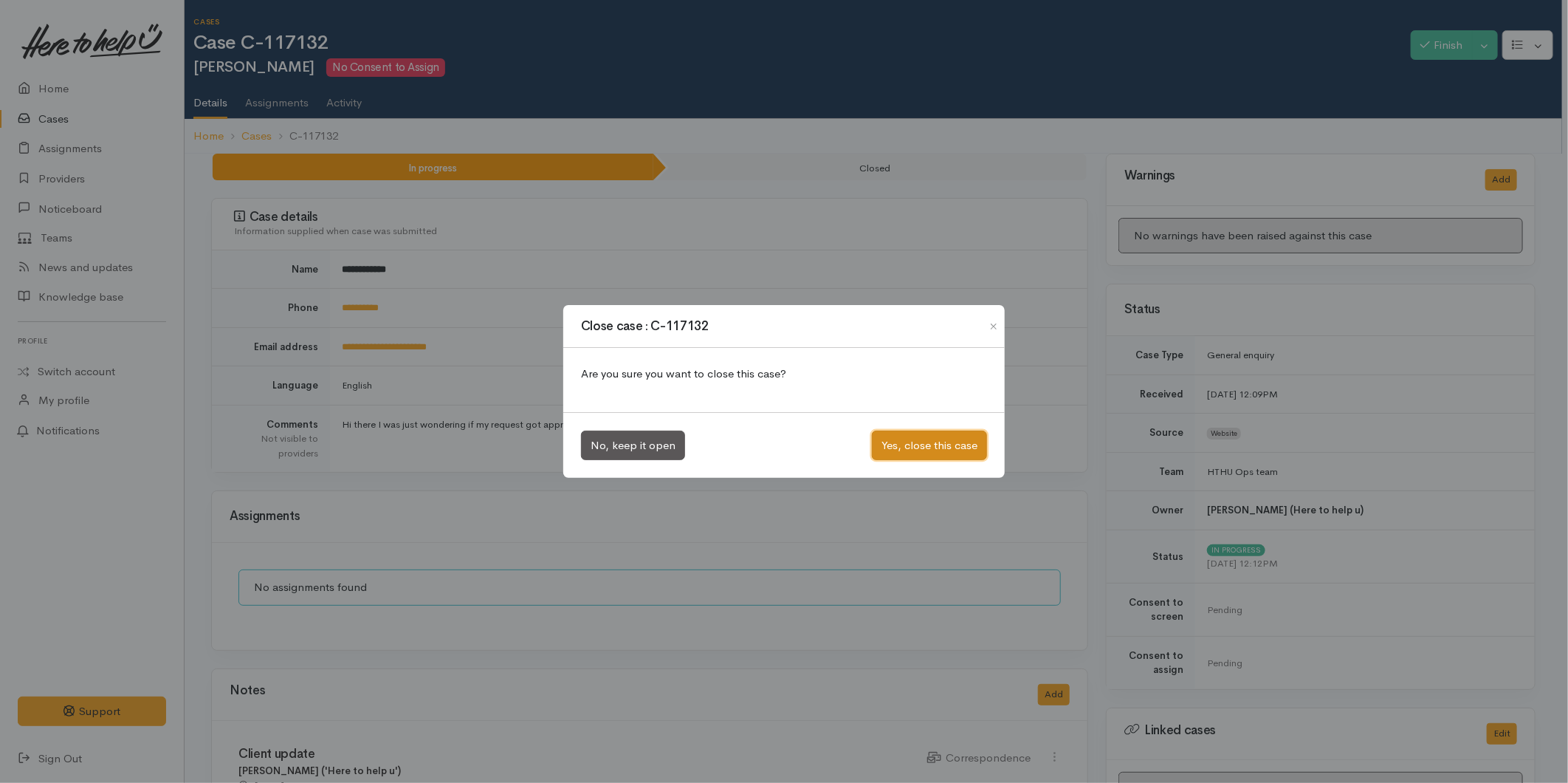
drag, startPoint x: 888, startPoint y: 447, endPoint x: 886, endPoint y: 438, distance: 9.2
click at [886, 440] on button "Yes, close this case" at bounding box center [929, 445] width 116 height 30
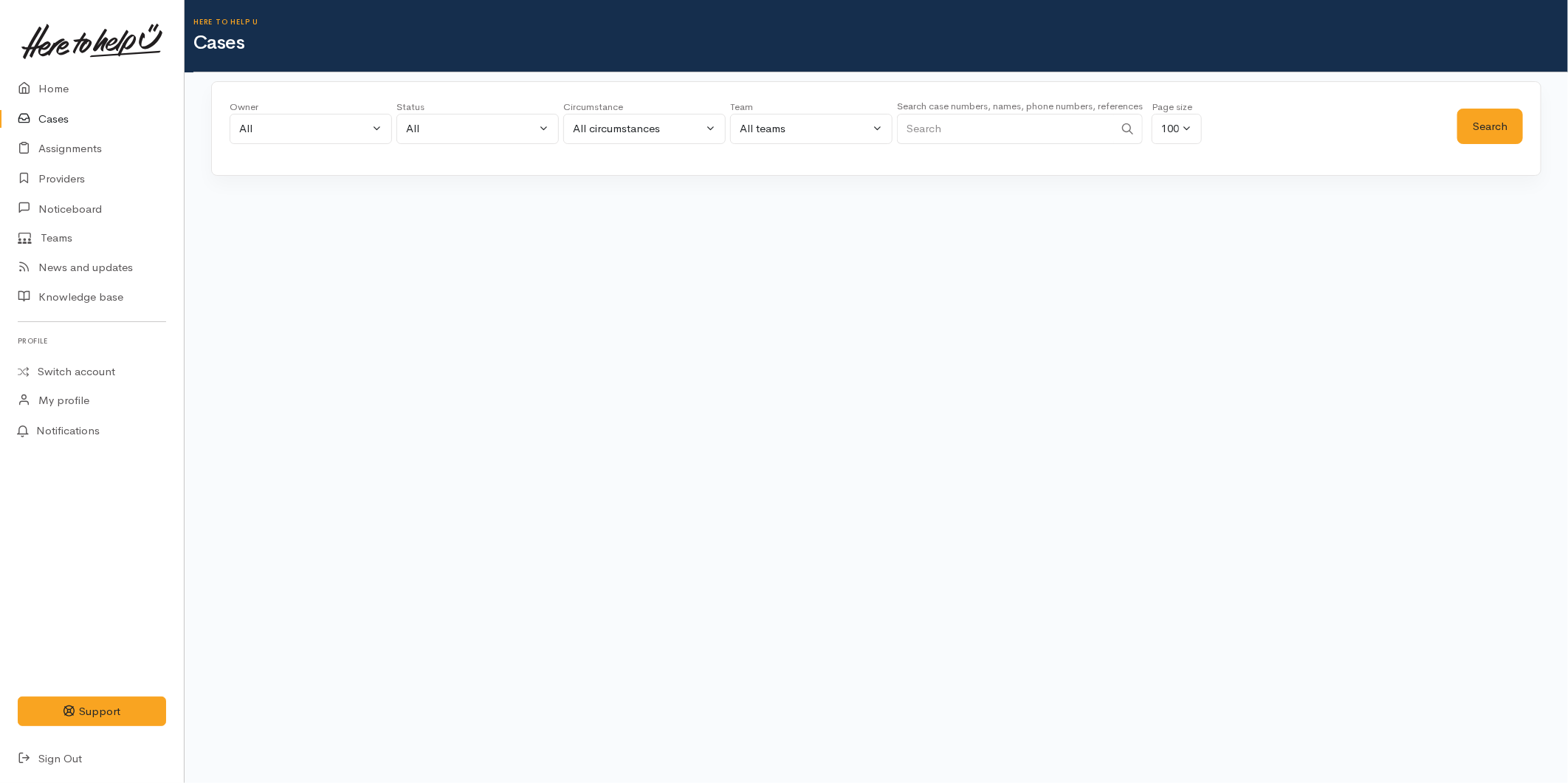
click at [1011, 119] on input "Search" at bounding box center [1005, 128] width 217 height 30
type input "[PERSON_NAME]"
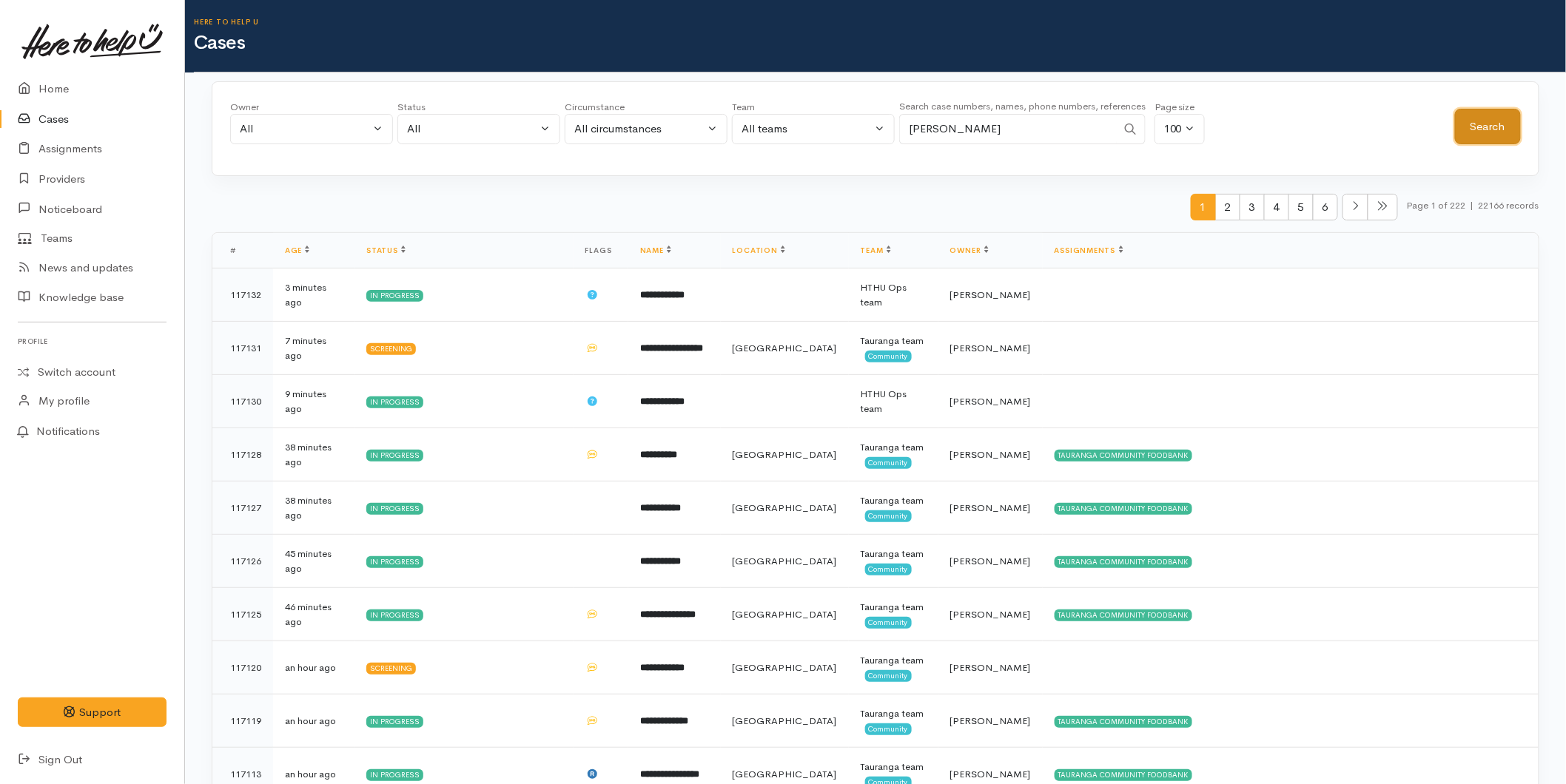
click at [1510, 124] on button "Search" at bounding box center [1488, 126] width 66 height 36
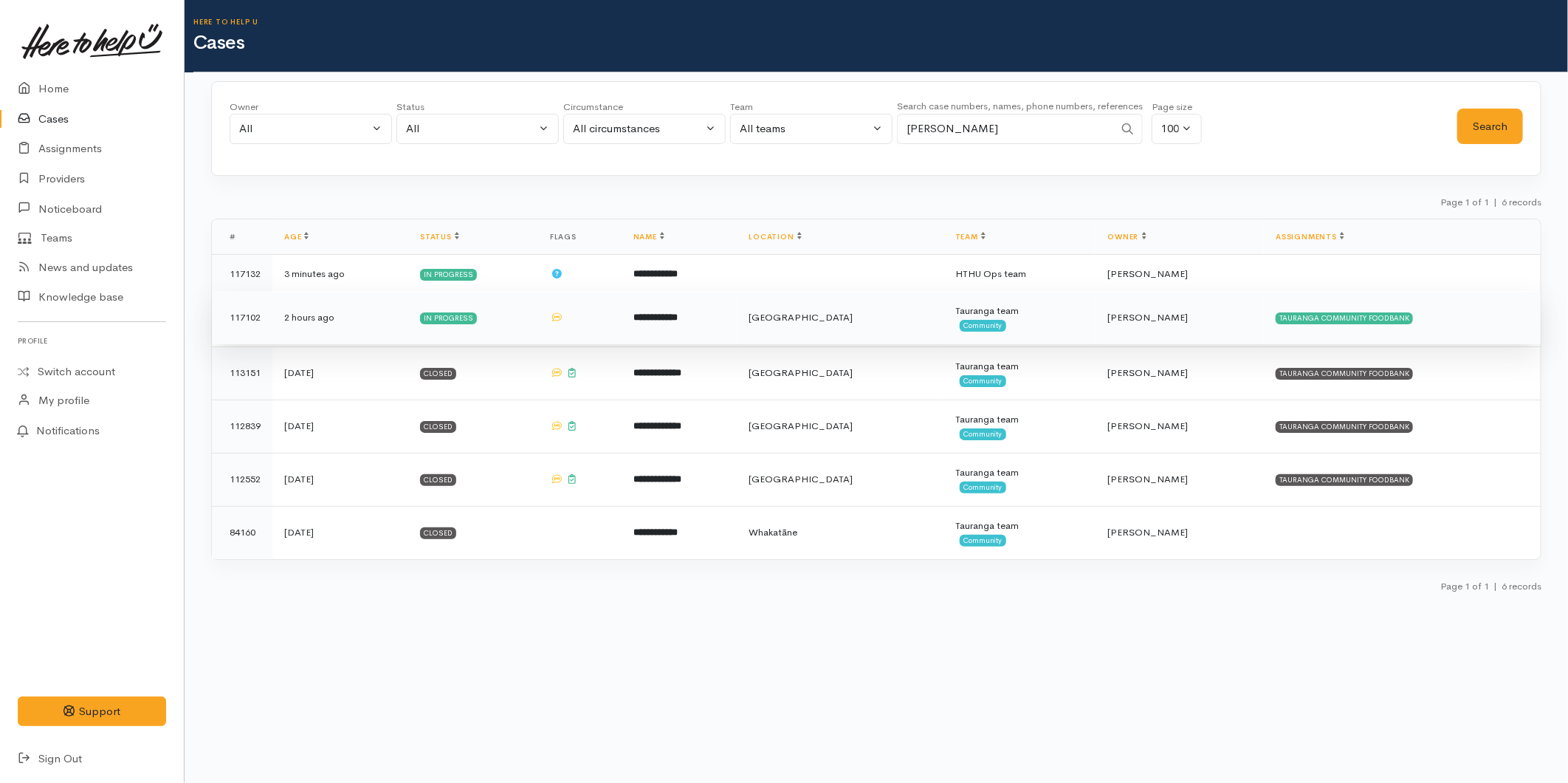
click at [652, 326] on td "**********" at bounding box center [679, 318] width 116 height 53
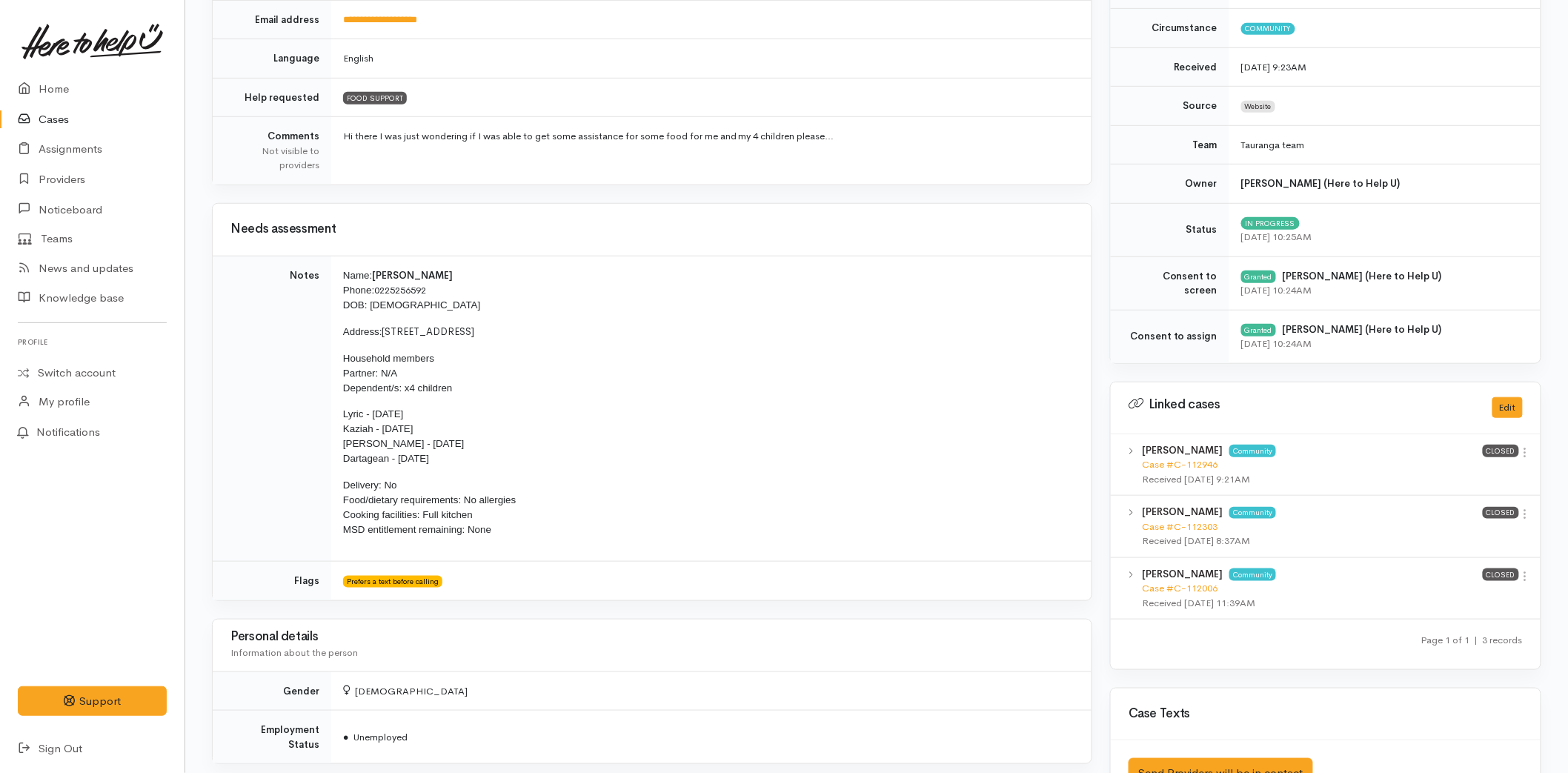
scroll to position [149, 0]
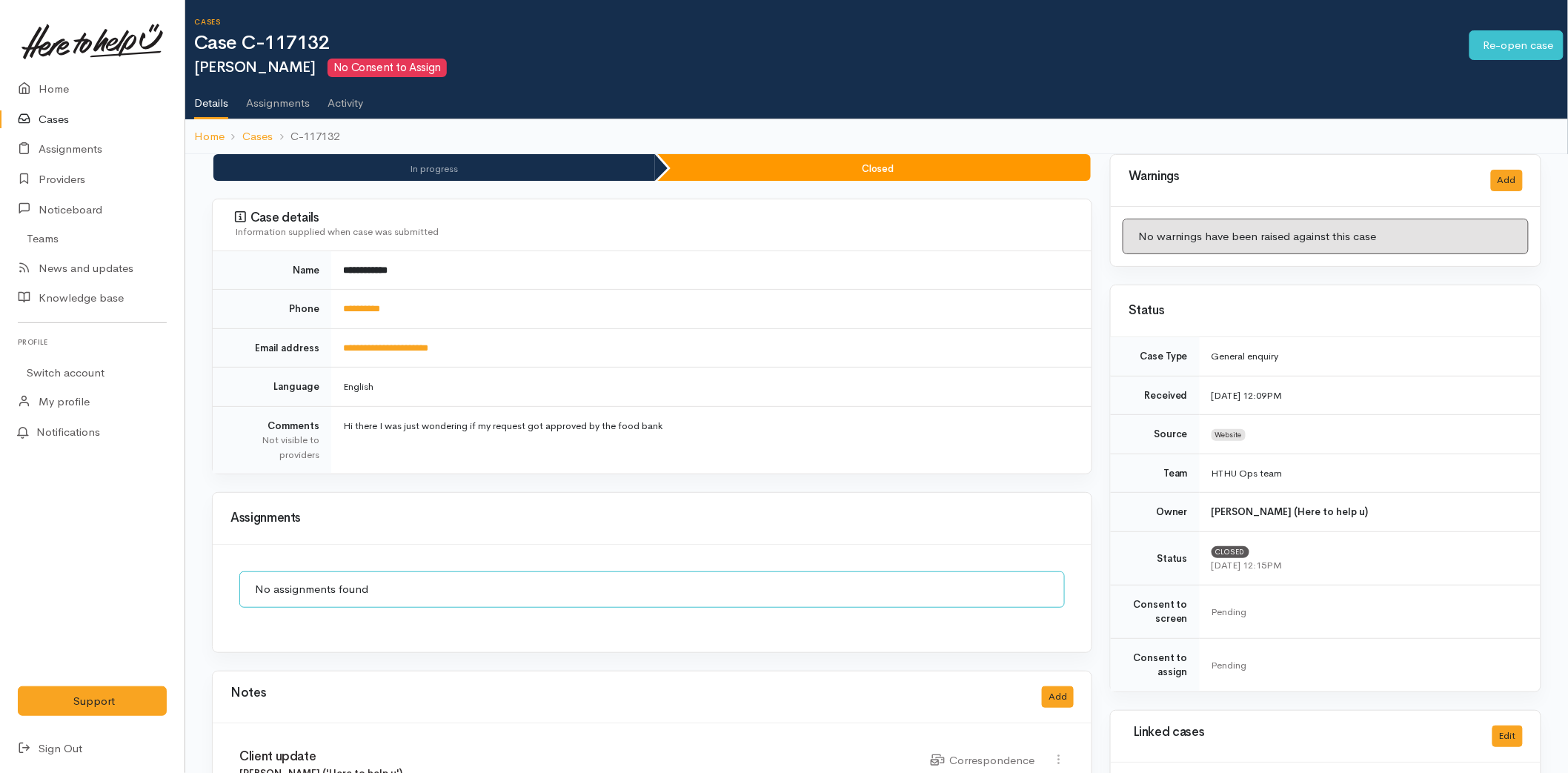
click at [72, 85] on link "Home" at bounding box center [92, 89] width 184 height 30
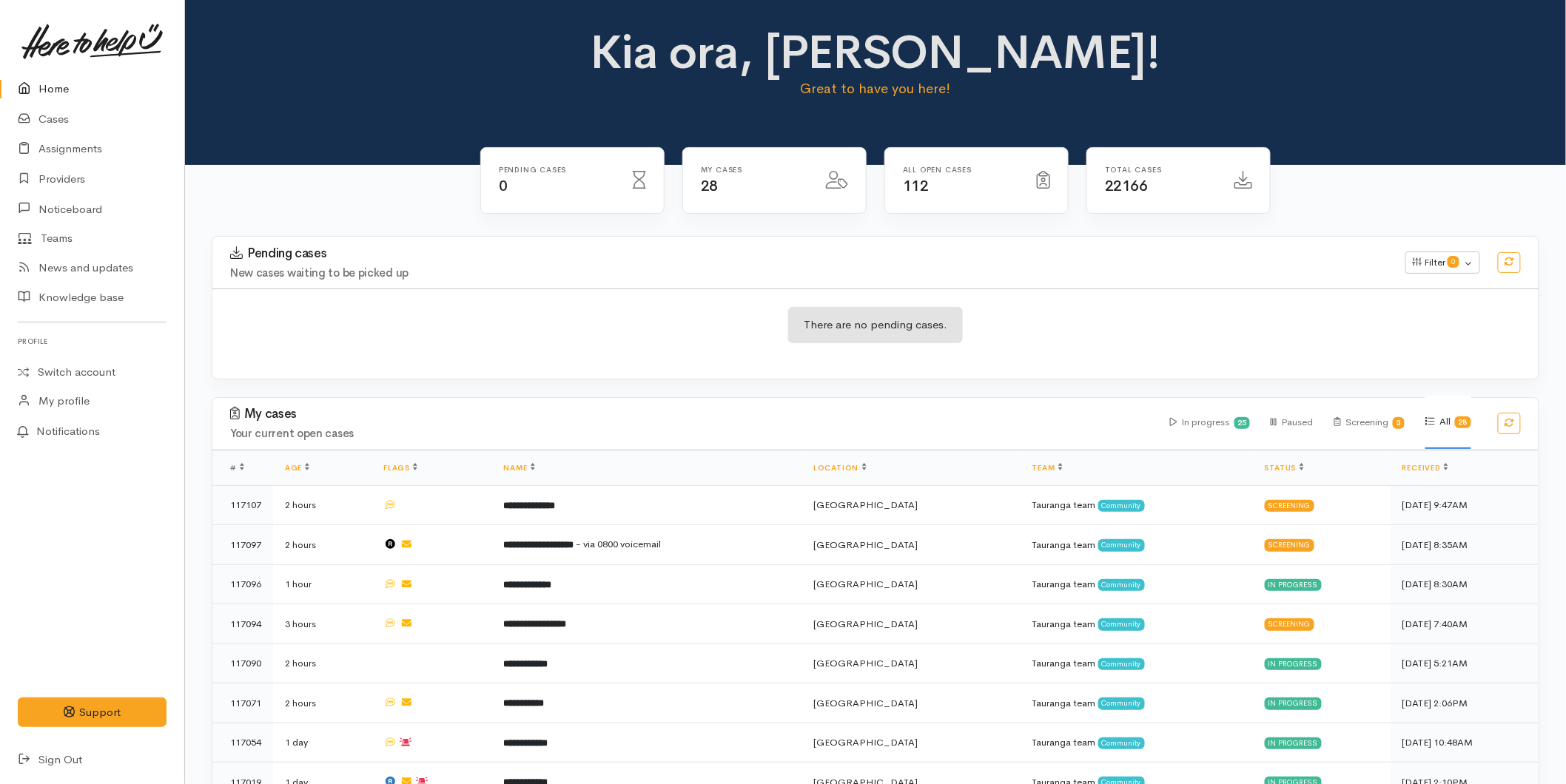
drag, startPoint x: 56, startPoint y: 91, endPoint x: 46, endPoint y: 97, distance: 11.7
click at [56, 90] on link "Home" at bounding box center [91, 89] width 184 height 30
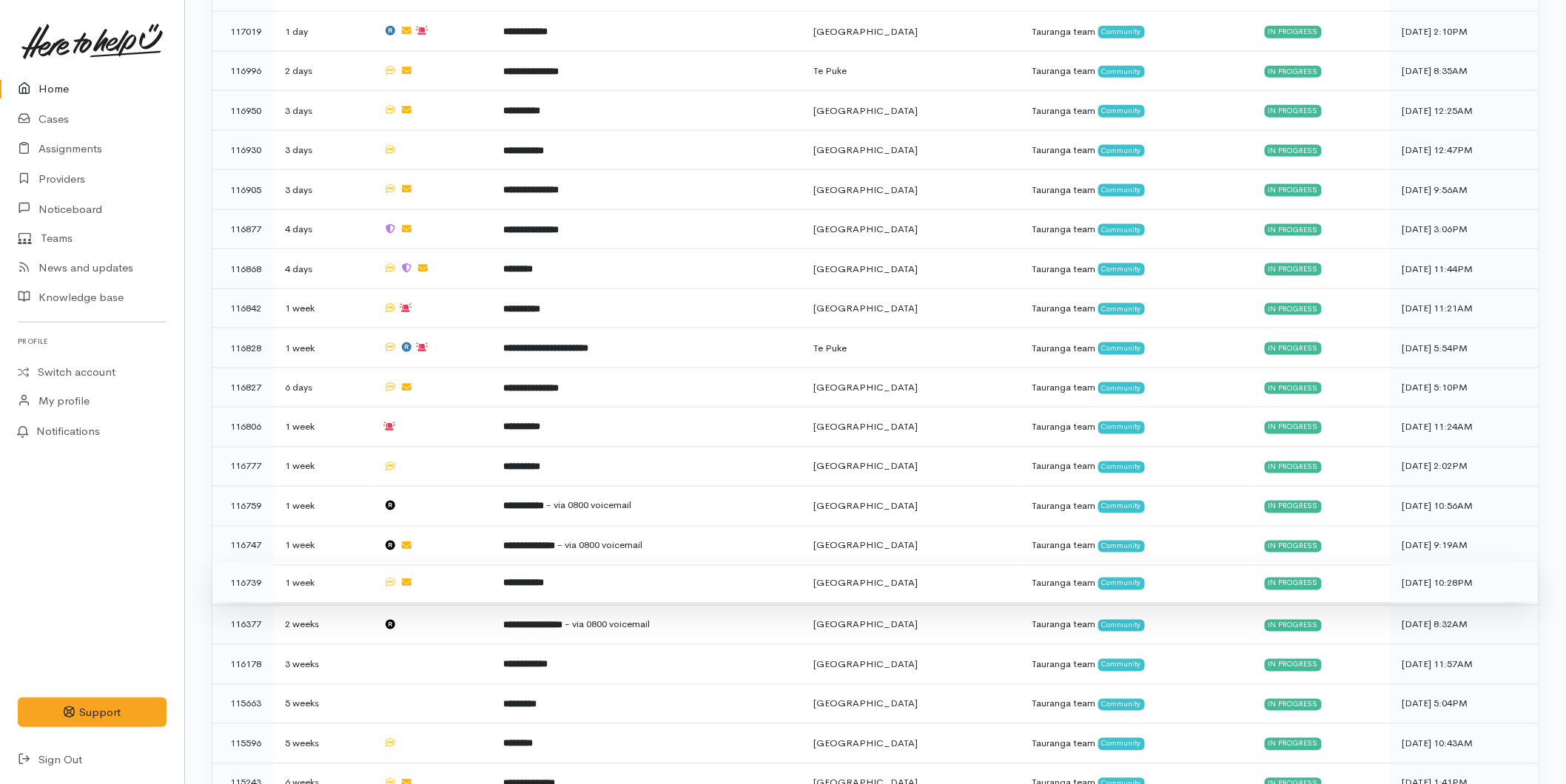
scroll to position [846, 0]
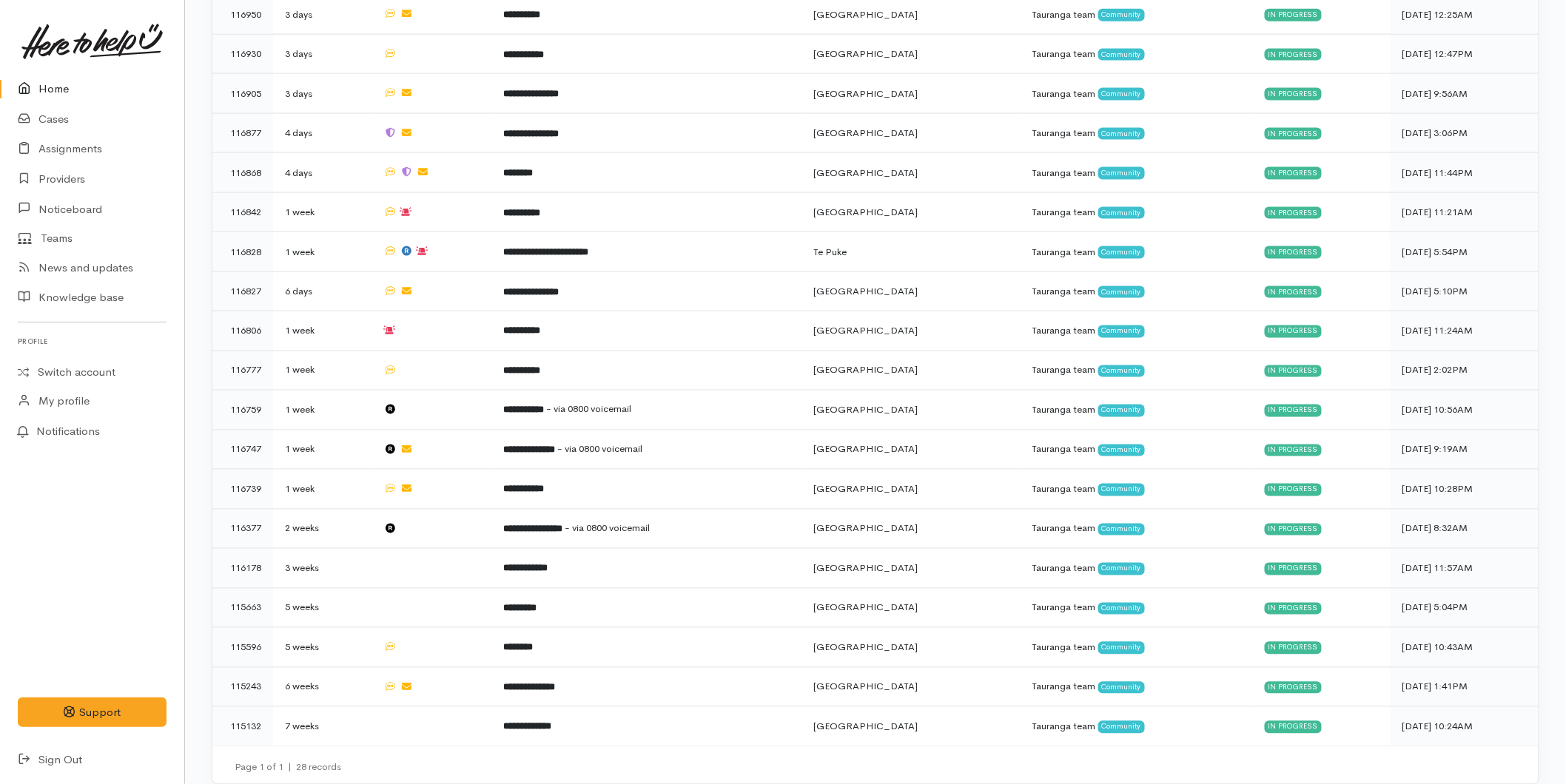
click at [52, 66] on link at bounding box center [91, 41] width 149 height 65
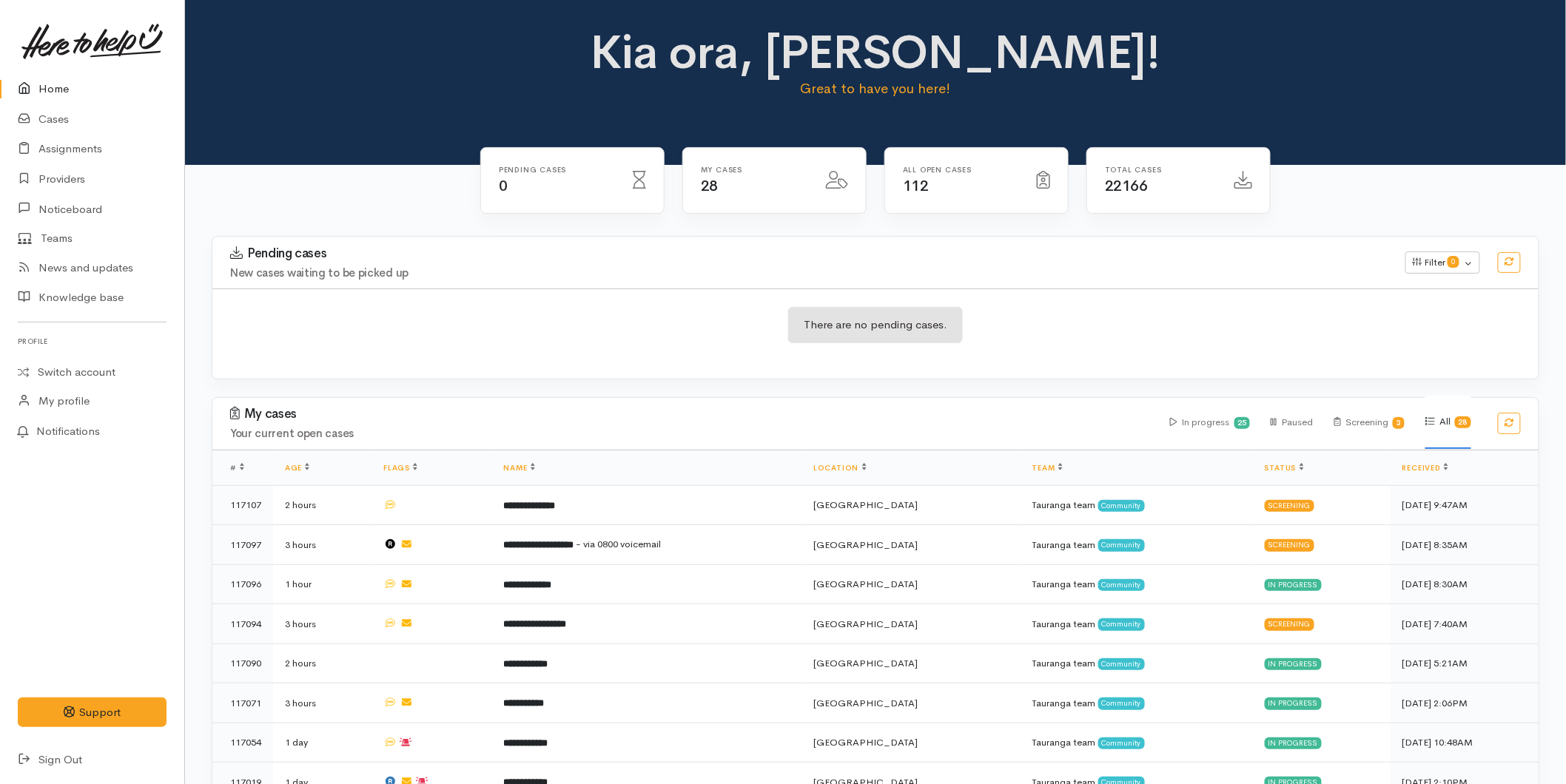
click at [39, 85] on link "Home" at bounding box center [91, 89] width 184 height 30
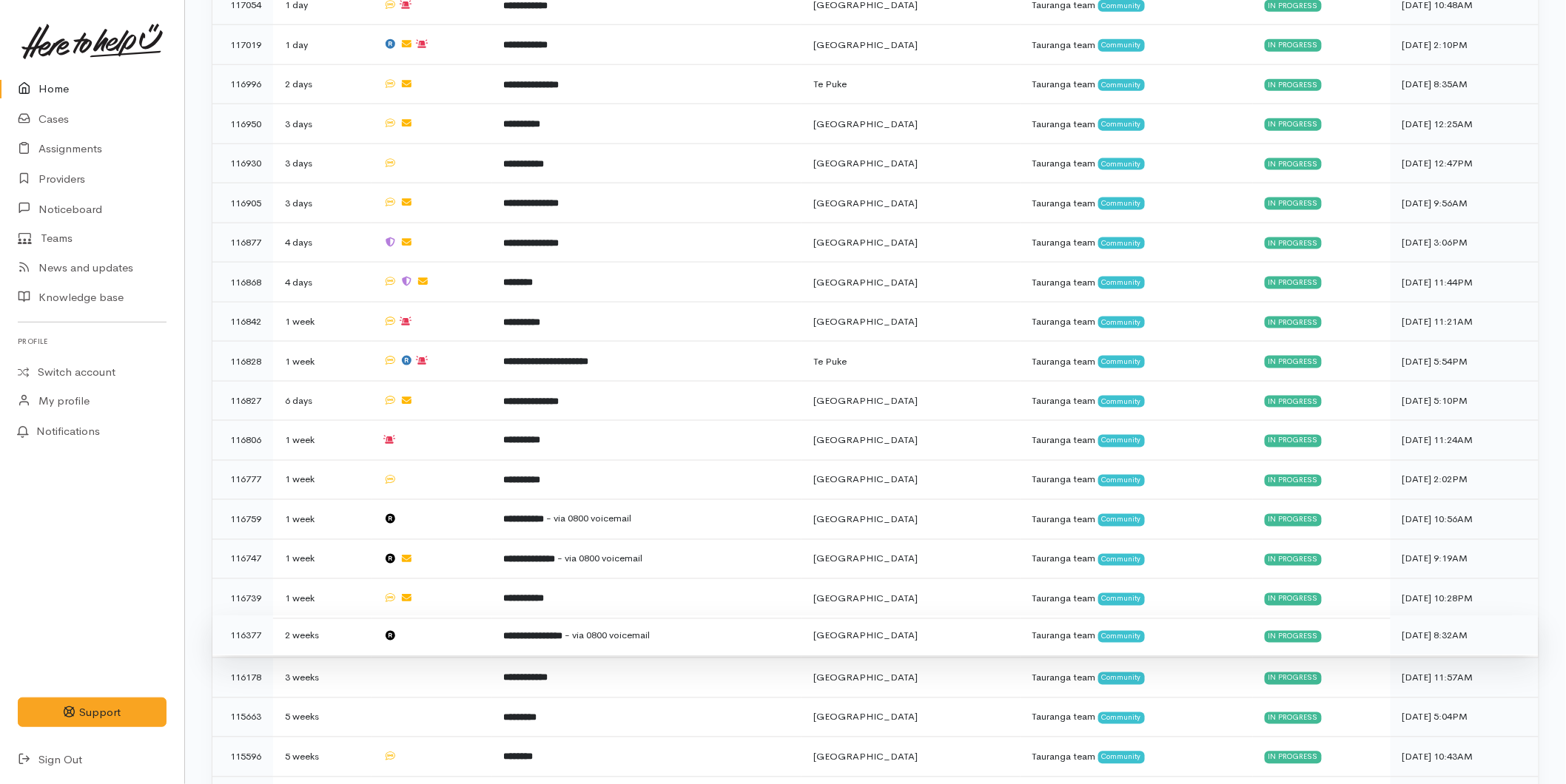
scroll to position [846, 0]
